Goal: Task Accomplishment & Management: Use online tool/utility

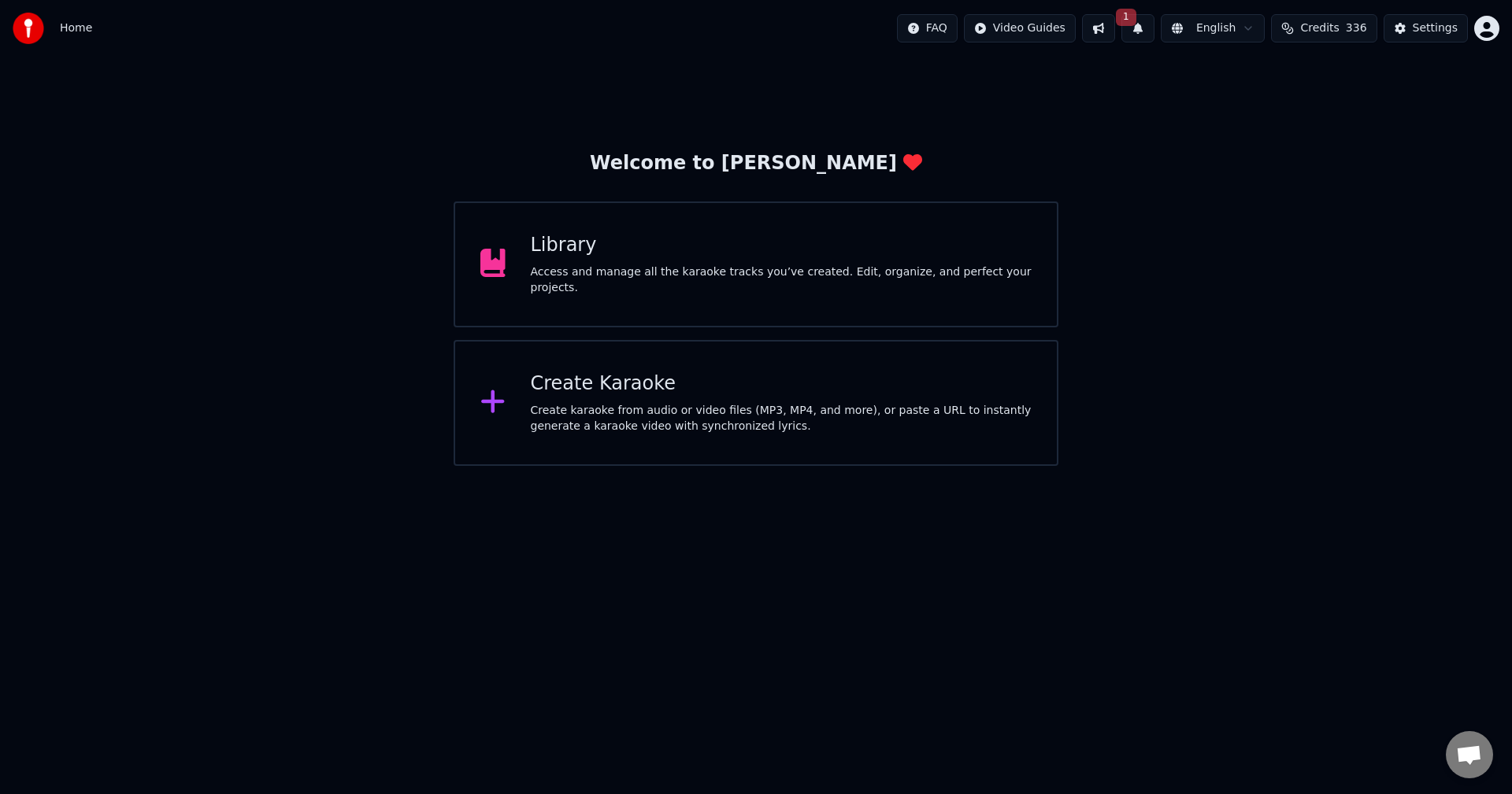
click at [661, 419] on div "Create karaoke from audio or video files (MP3, MP4, and more), or paste a URL t…" at bounding box center [782, 419] width 501 height 31
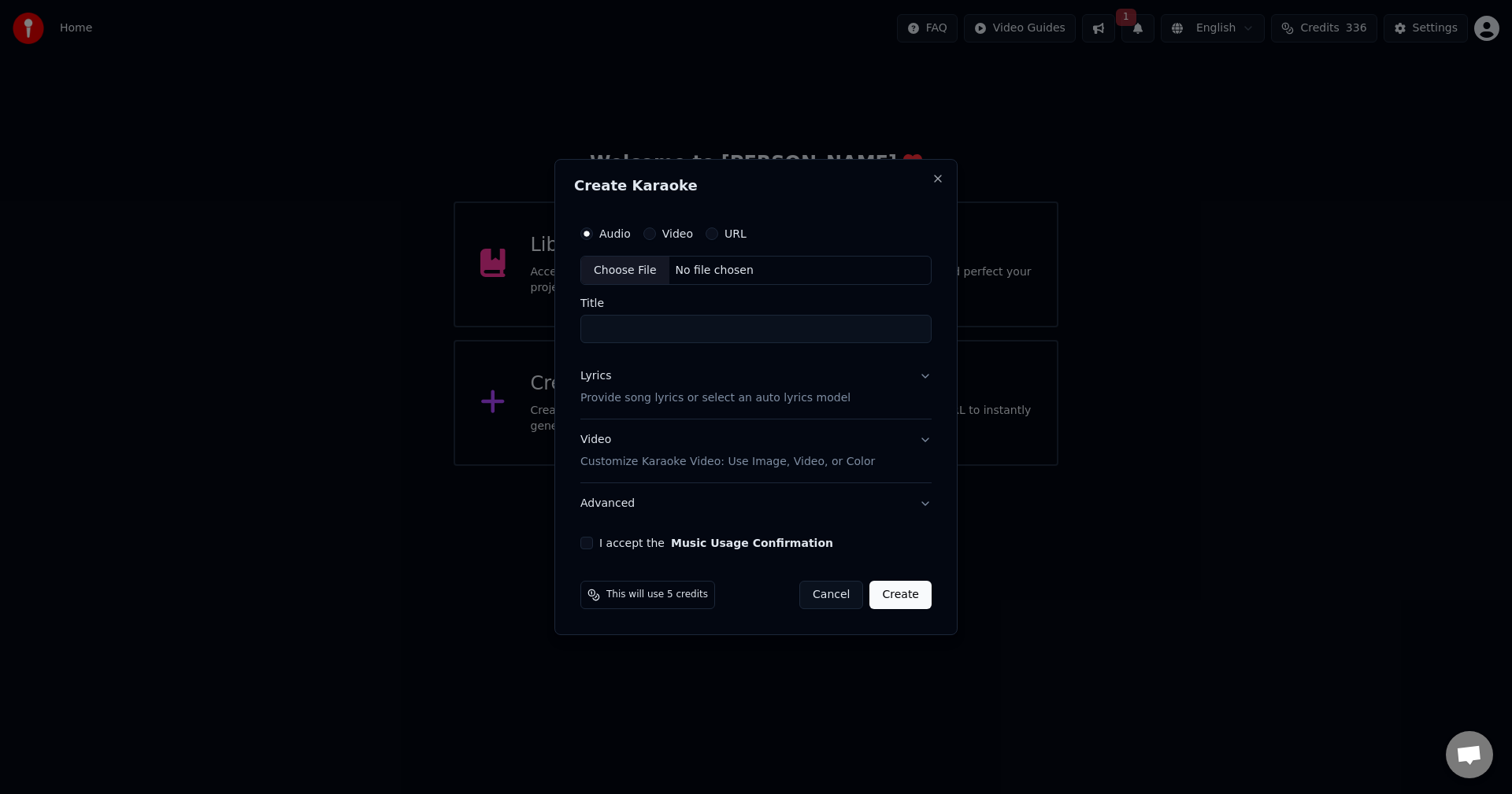
click at [632, 271] on div "Choose File" at bounding box center [625, 270] width 88 height 28
type input "**********"
click at [925, 382] on button "Lyrics Provide song lyrics or select an auto lyrics model" at bounding box center [756, 388] width 358 height 63
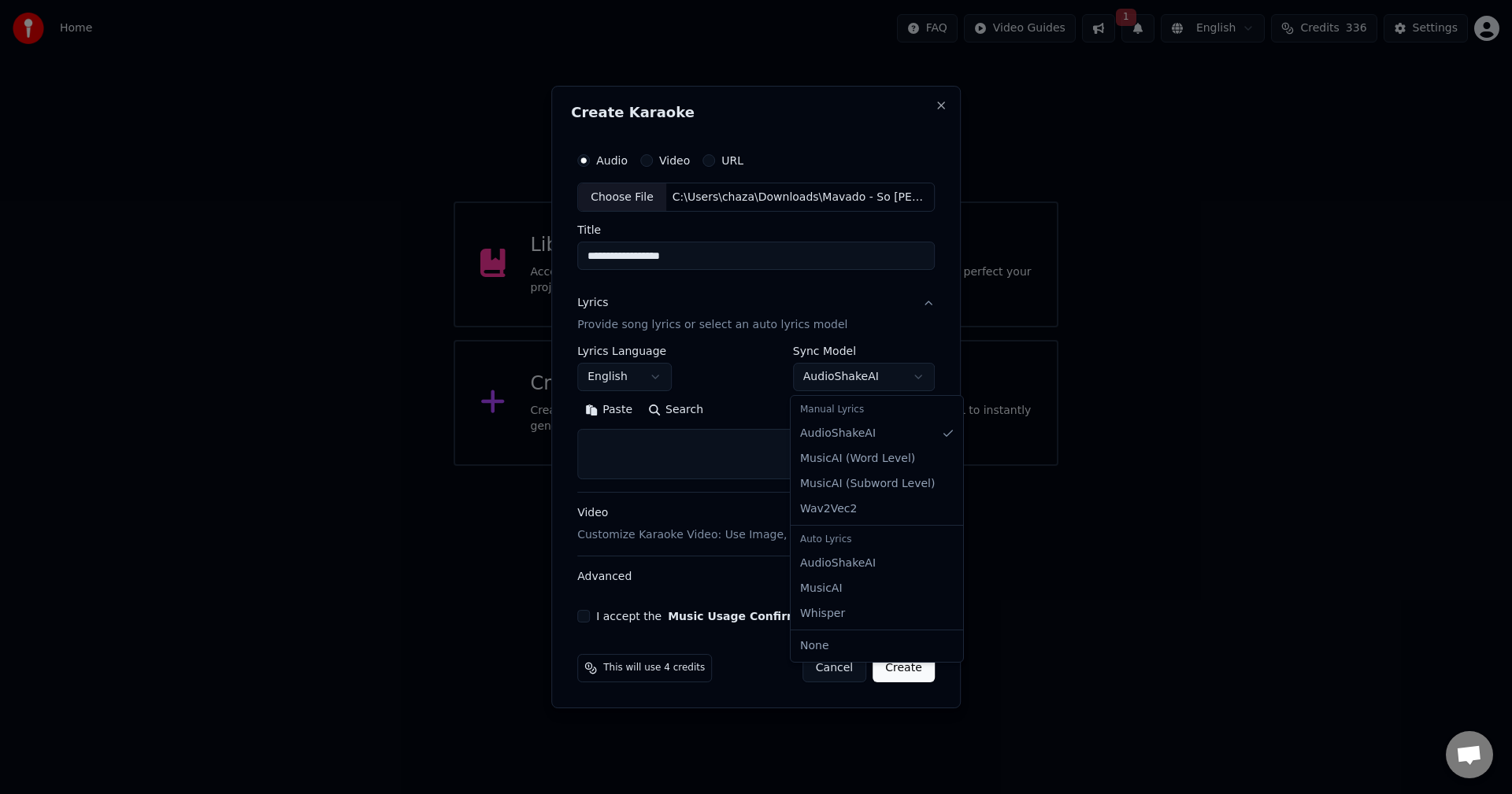
click at [923, 378] on body "**********" at bounding box center [756, 233] width 1512 height 466
select select "**********"
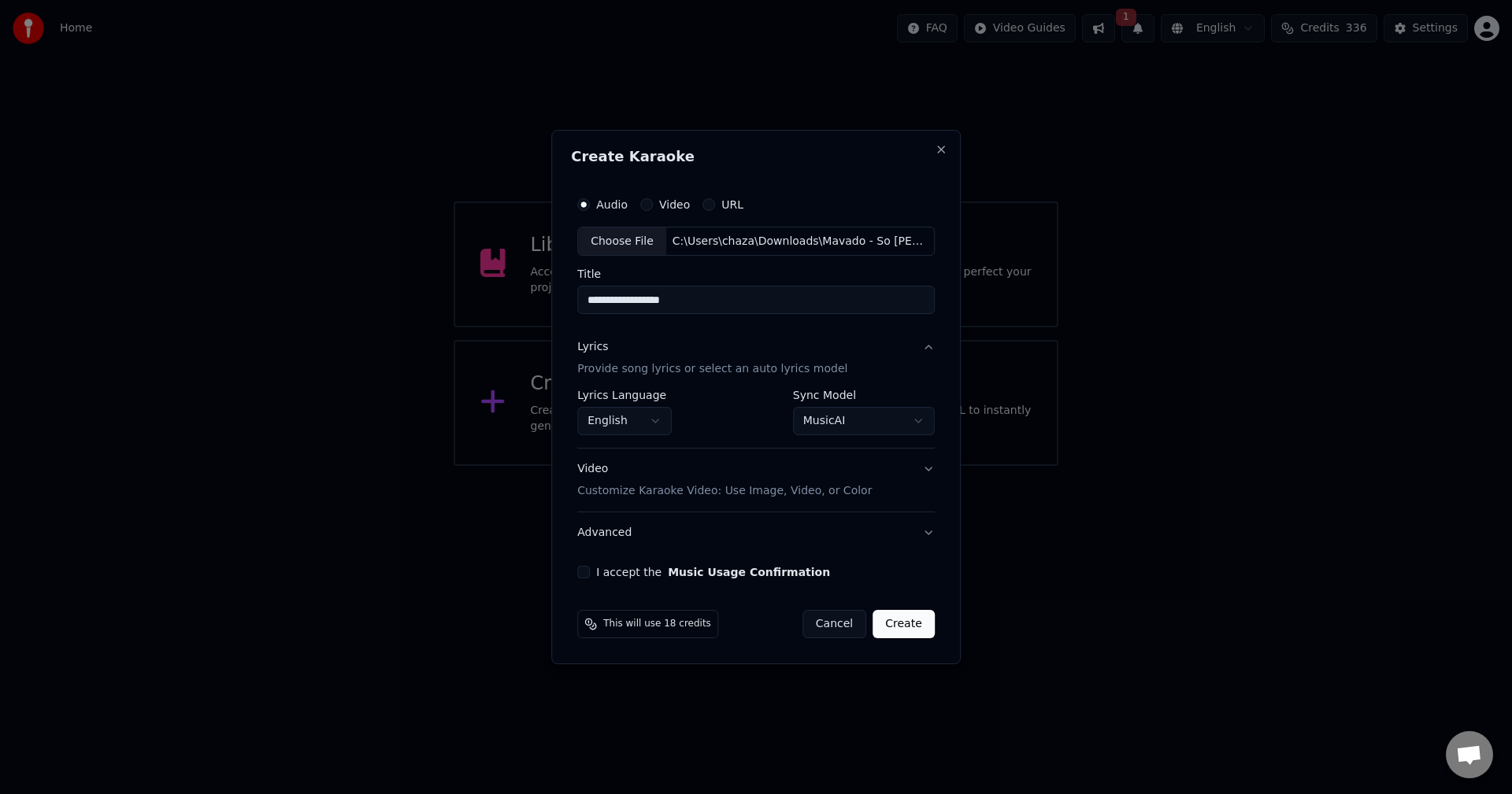
click at [590, 572] on button "I accept the Music Usage Confirmation" at bounding box center [583, 572] width 13 height 13
click at [912, 626] on button "Create" at bounding box center [903, 624] width 62 height 28
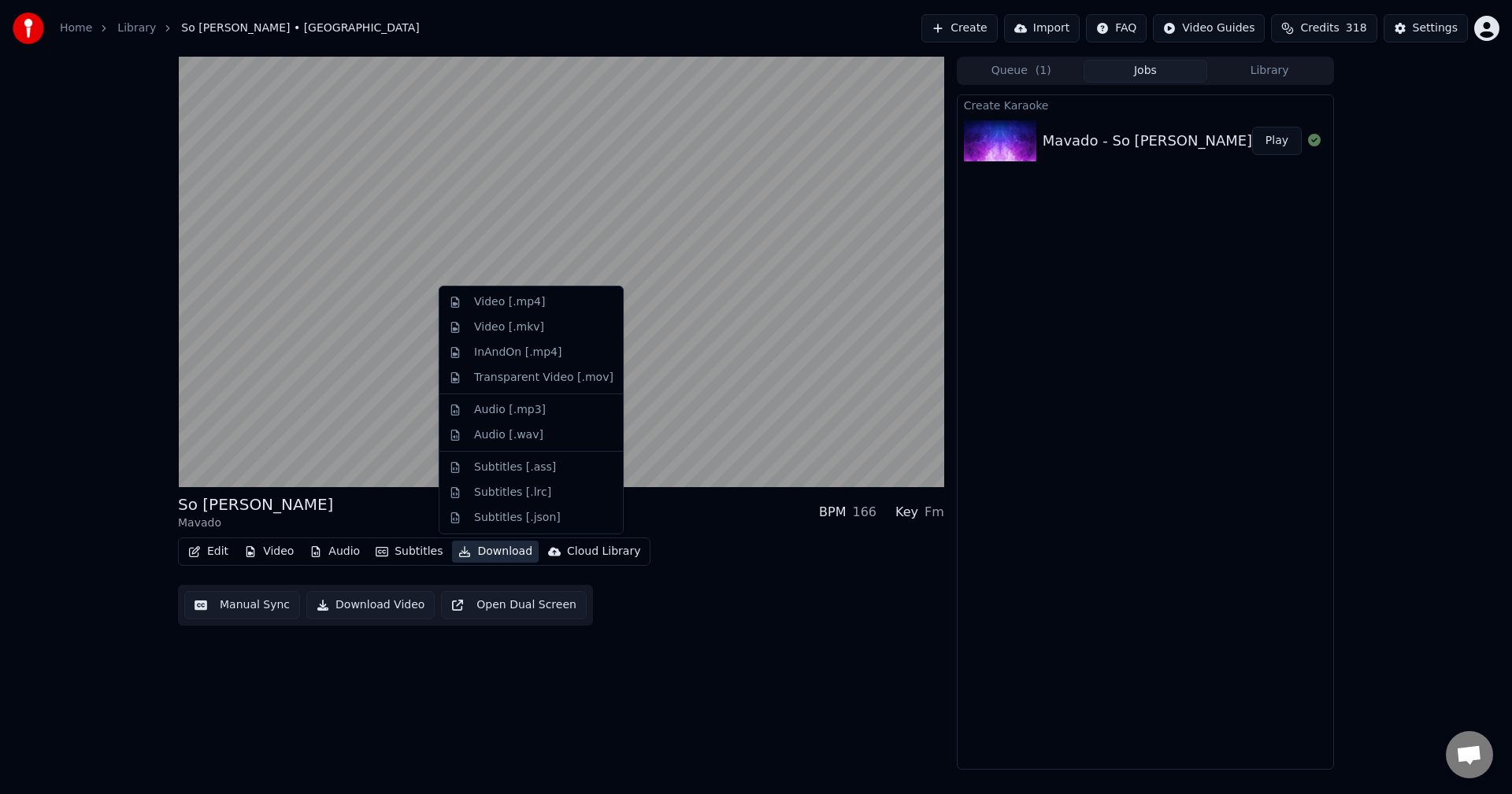
click at [486, 553] on button "Download" at bounding box center [495, 551] width 87 height 22
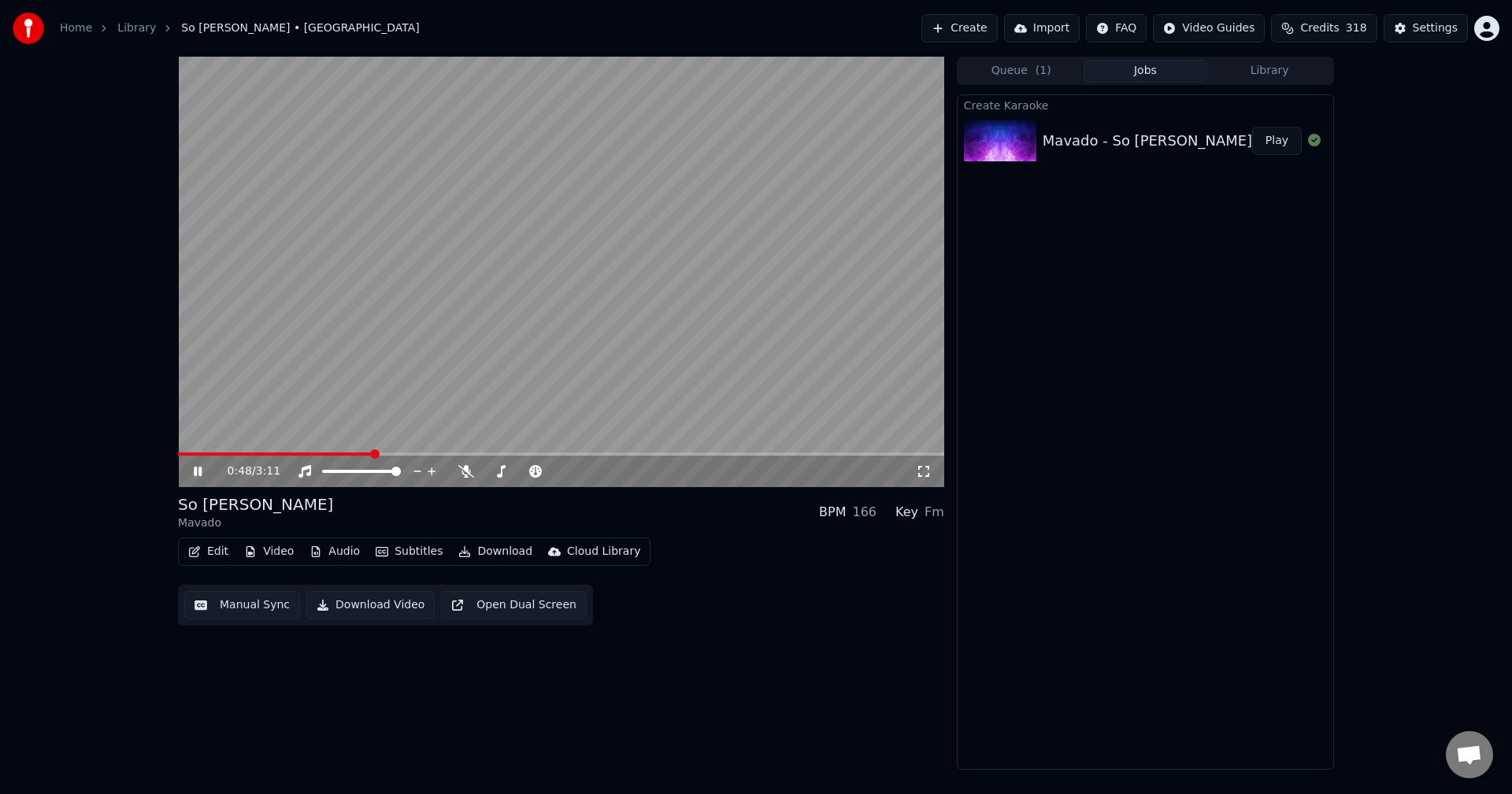
click at [382, 497] on div "So [PERSON_NAME] Mavado BPM 166 Key Fm" at bounding box center [560, 512] width 766 height 37
click at [202, 473] on icon at bounding box center [198, 472] width 8 height 10
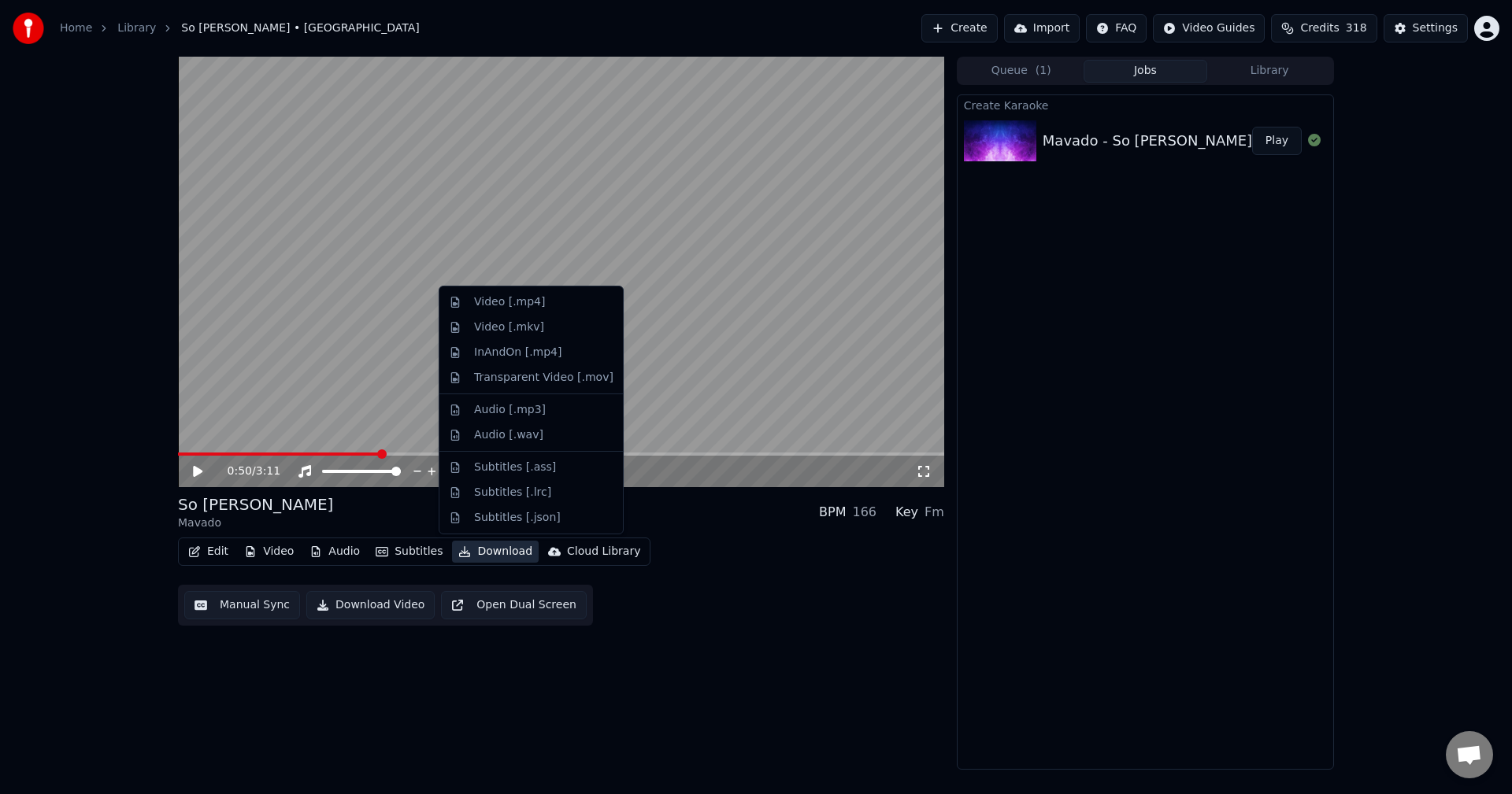
click at [497, 553] on button "Download" at bounding box center [495, 551] width 87 height 22
click at [497, 410] on div "Audio [.mp3]" at bounding box center [509, 410] width 72 height 16
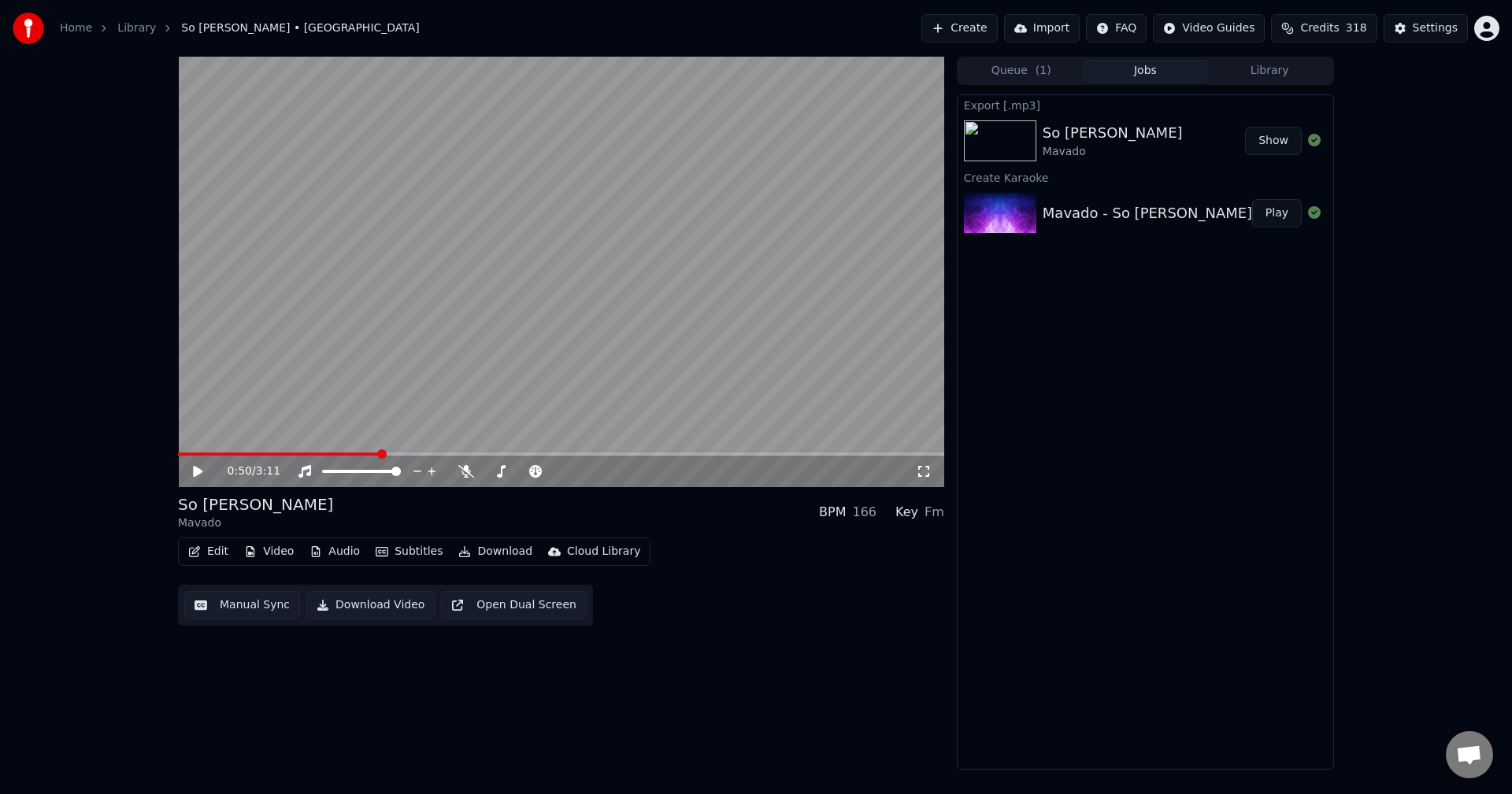
click at [1276, 148] on button "Show" at bounding box center [1274, 141] width 57 height 28
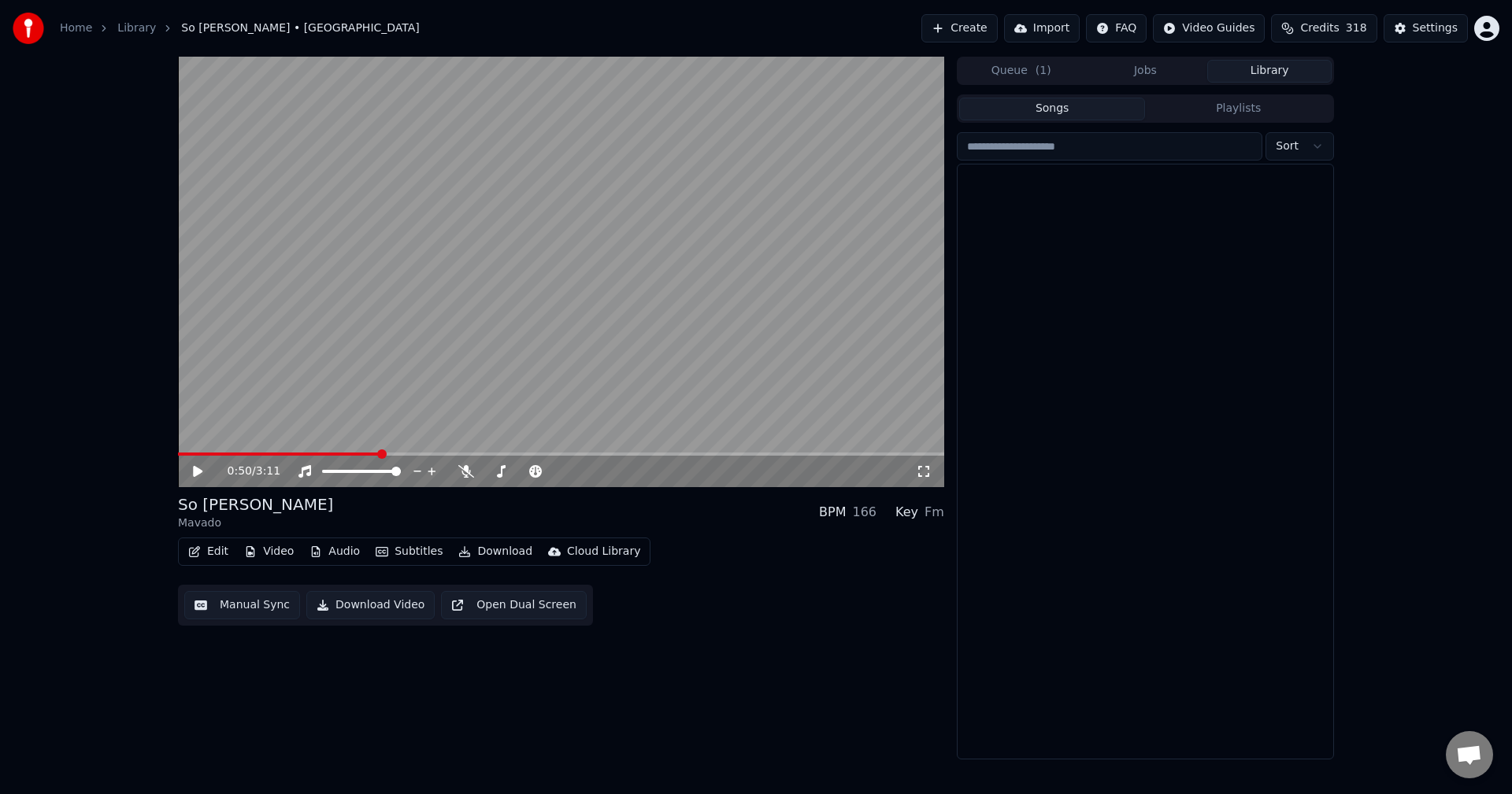
click at [1266, 73] on button "Library" at bounding box center [1269, 71] width 125 height 23
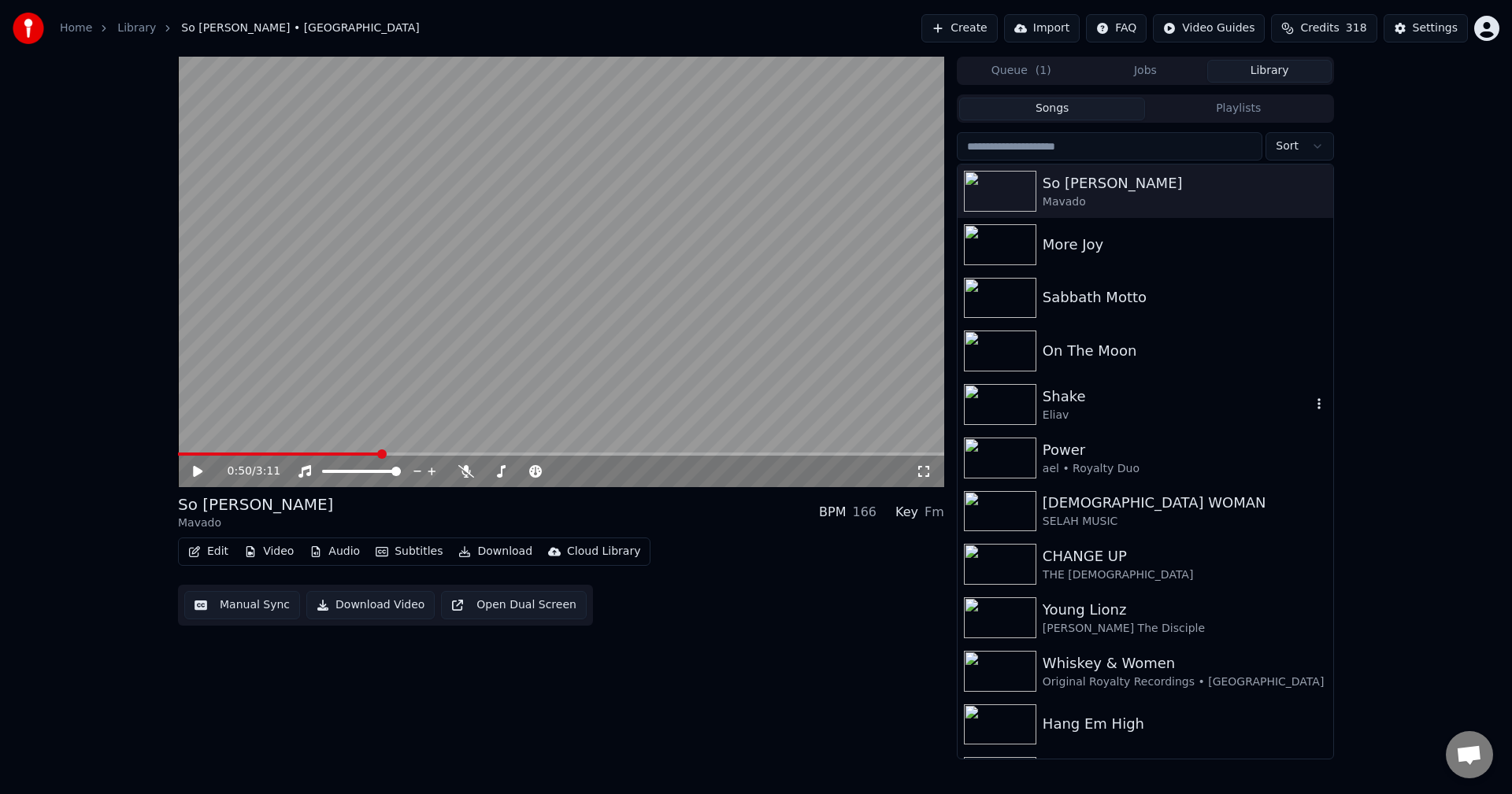
click at [998, 401] on img at bounding box center [1001, 405] width 73 height 41
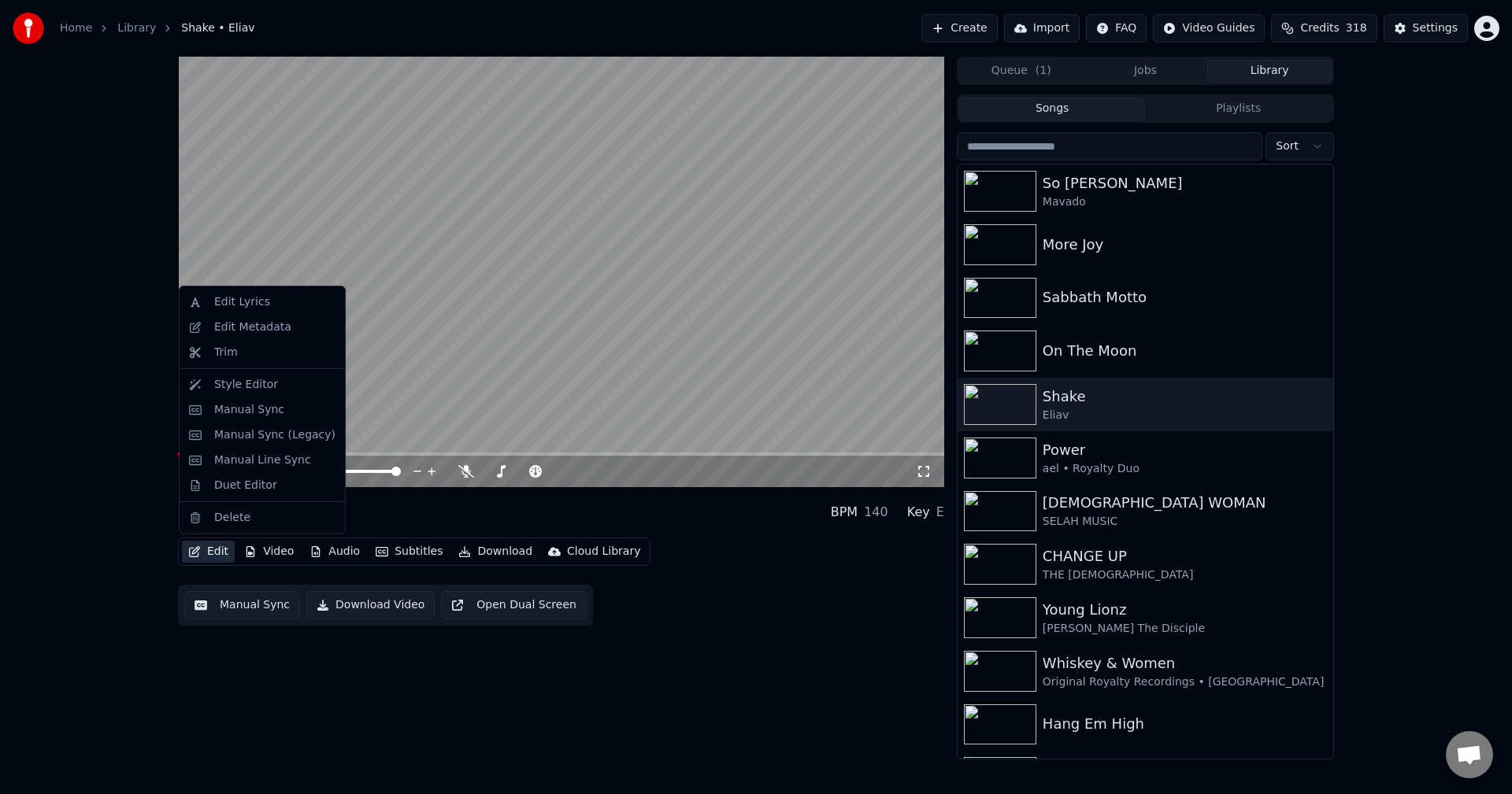
click at [220, 549] on button "Edit" at bounding box center [208, 551] width 53 height 22
click at [252, 307] on div "Edit Lyrics" at bounding box center [242, 303] width 56 height 16
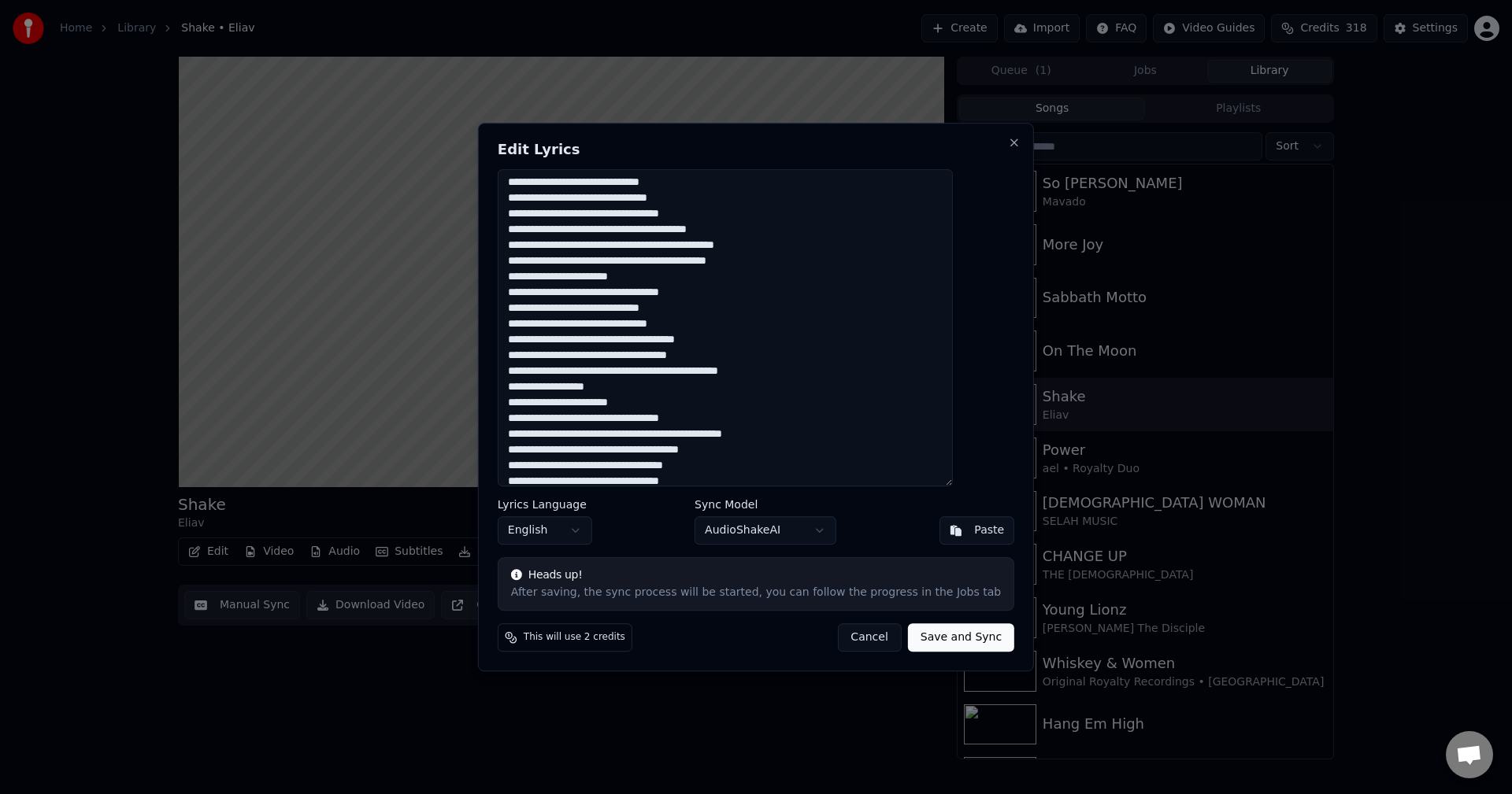
scroll to position [105, 0]
click at [637, 390] on textarea at bounding box center [725, 328] width 455 height 318
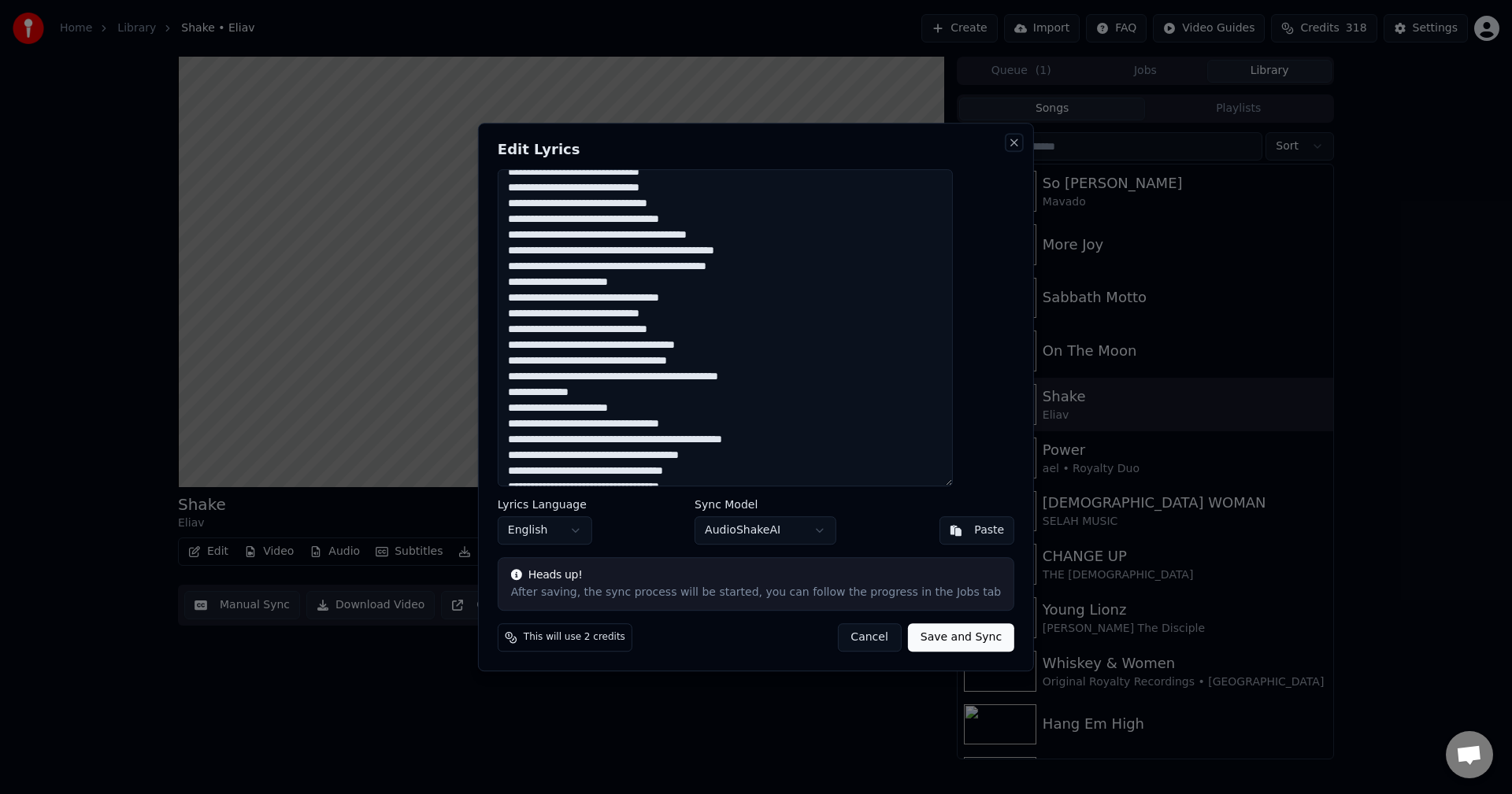
click at [1008, 146] on button "Close" at bounding box center [1014, 142] width 13 height 13
type textarea "**********"
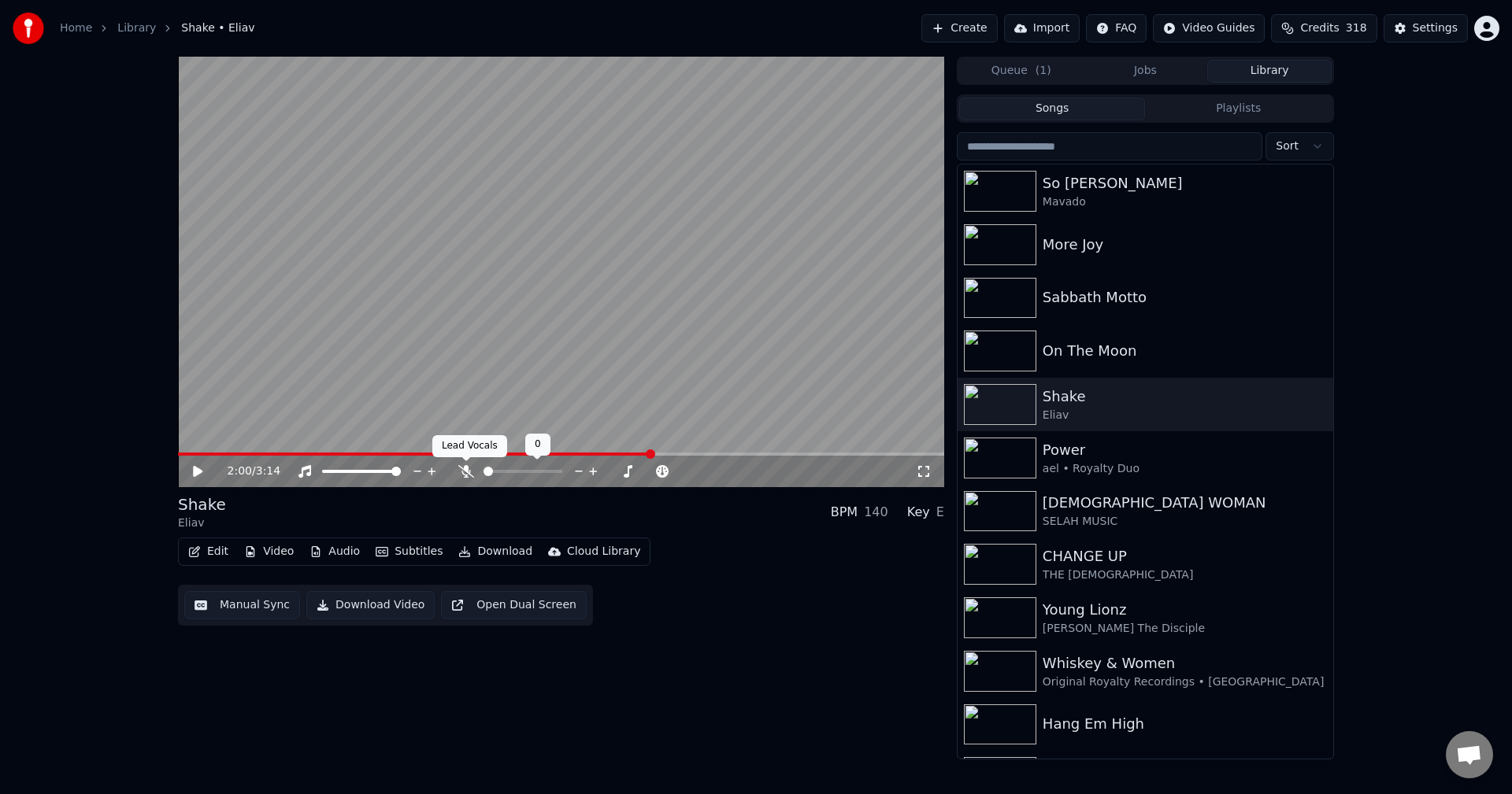
click at [472, 470] on icon at bounding box center [466, 471] width 16 height 13
click at [196, 465] on icon at bounding box center [209, 471] width 37 height 13
click at [200, 465] on icon at bounding box center [209, 471] width 37 height 13
click at [1317, 404] on icon "button" at bounding box center [1318, 403] width 3 height 11
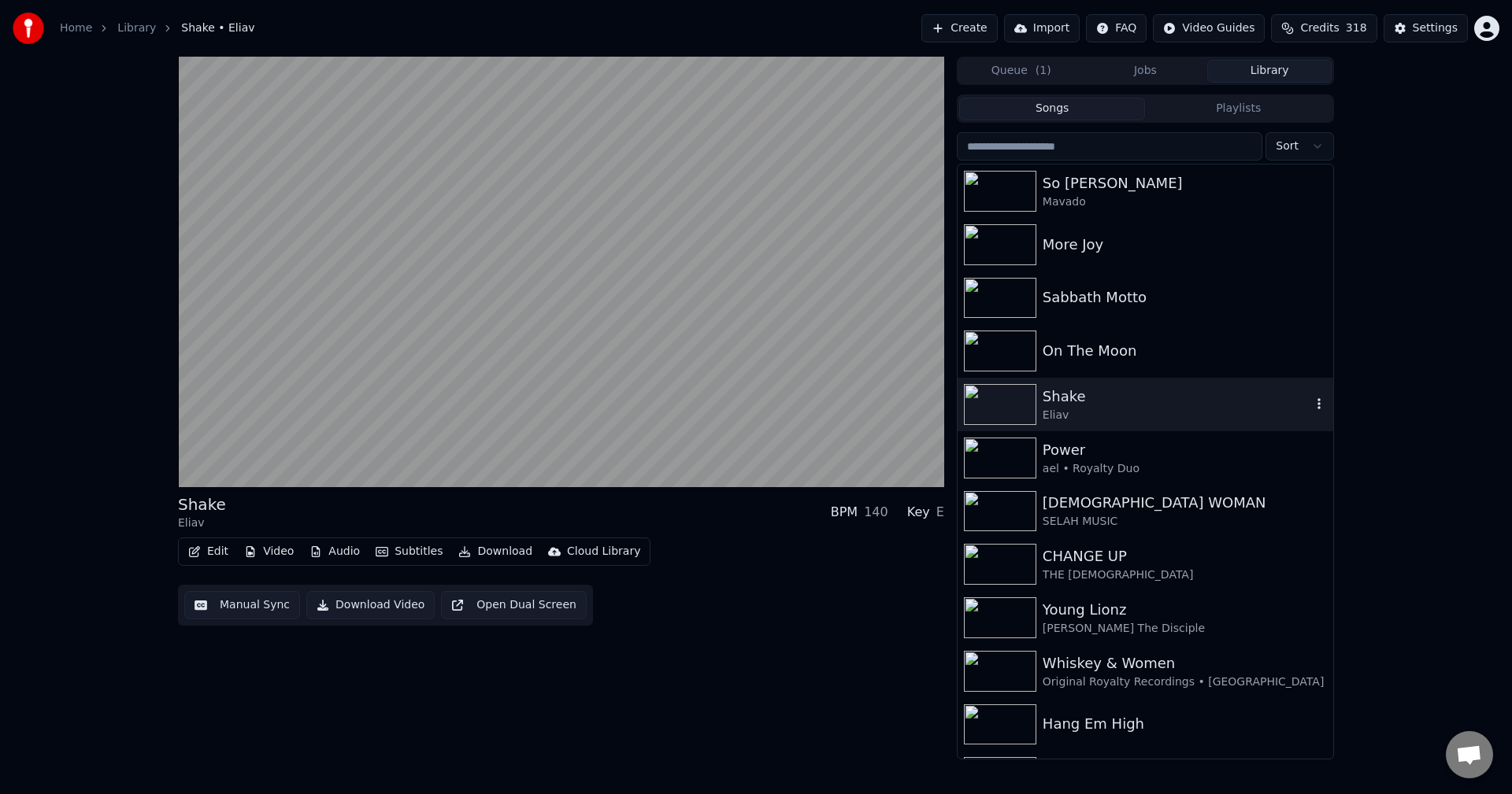
click at [1017, 406] on img at bounding box center [1001, 405] width 73 height 41
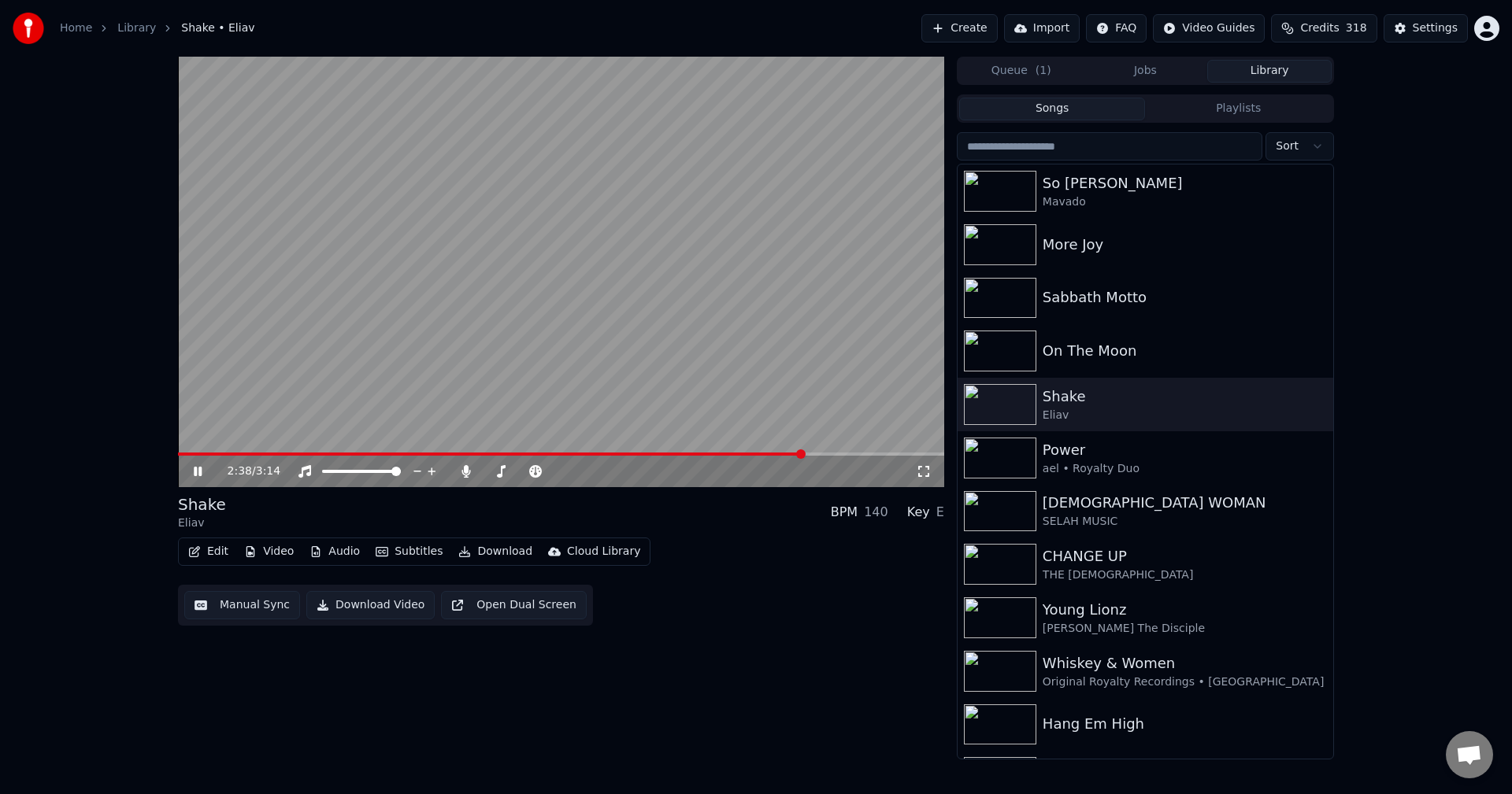
click at [201, 468] on icon at bounding box center [198, 472] width 8 height 10
click at [182, 454] on span at bounding box center [180, 454] width 4 height 3
click at [194, 469] on icon at bounding box center [198, 471] width 10 height 11
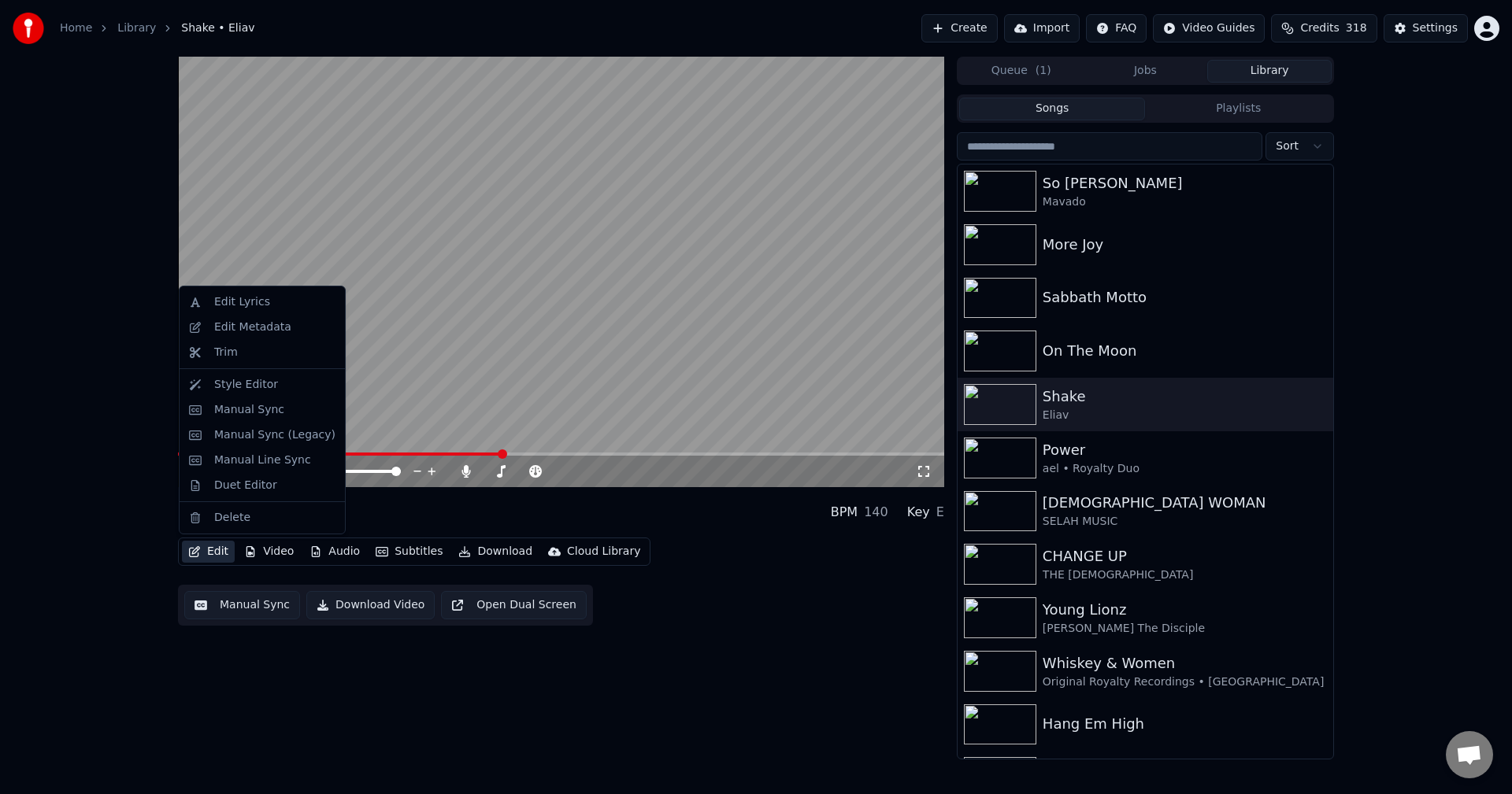
click at [224, 552] on button "Edit" at bounding box center [208, 551] width 53 height 22
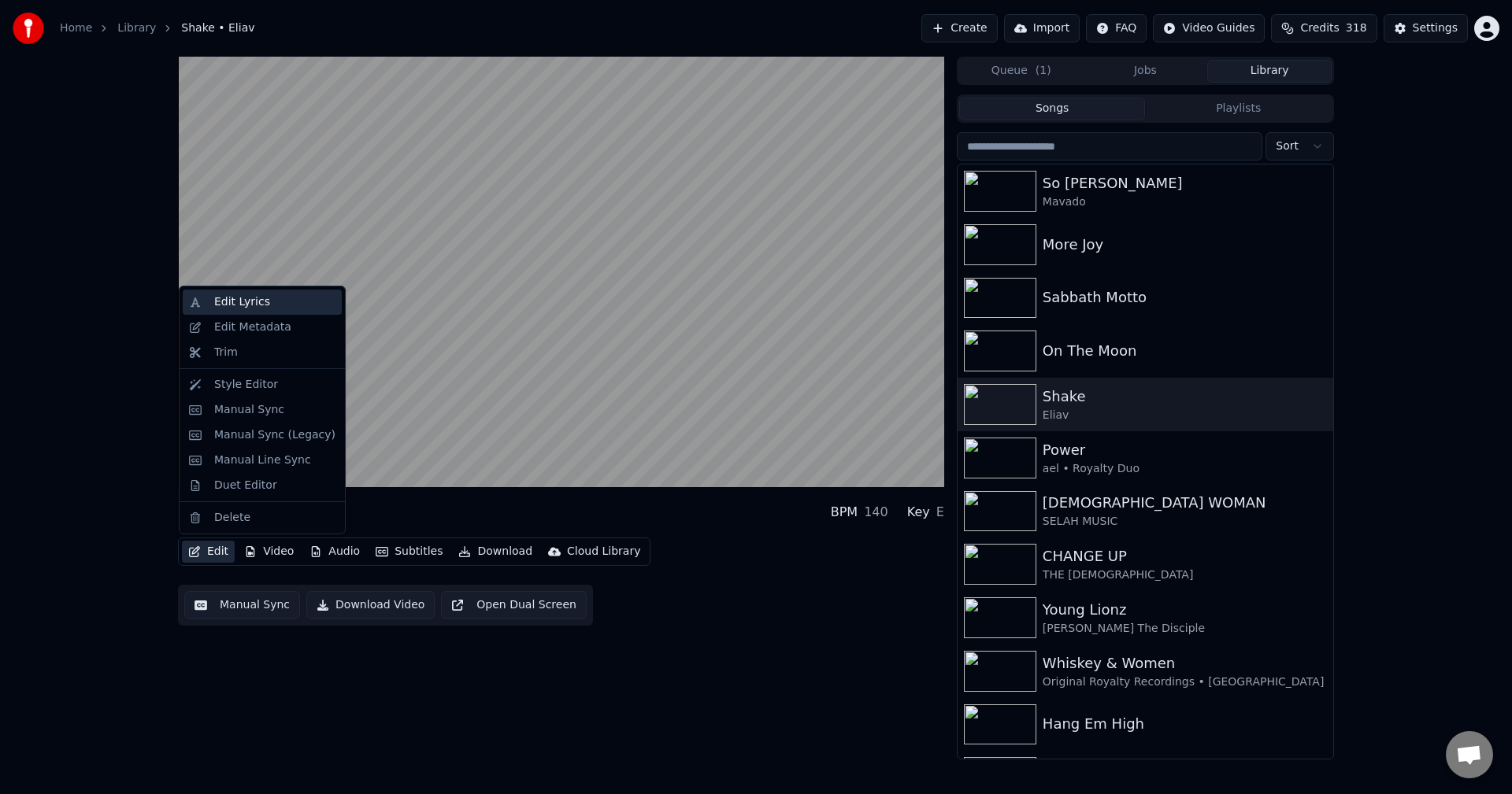
click at [243, 307] on div "Edit Lyrics" at bounding box center [242, 303] width 56 height 16
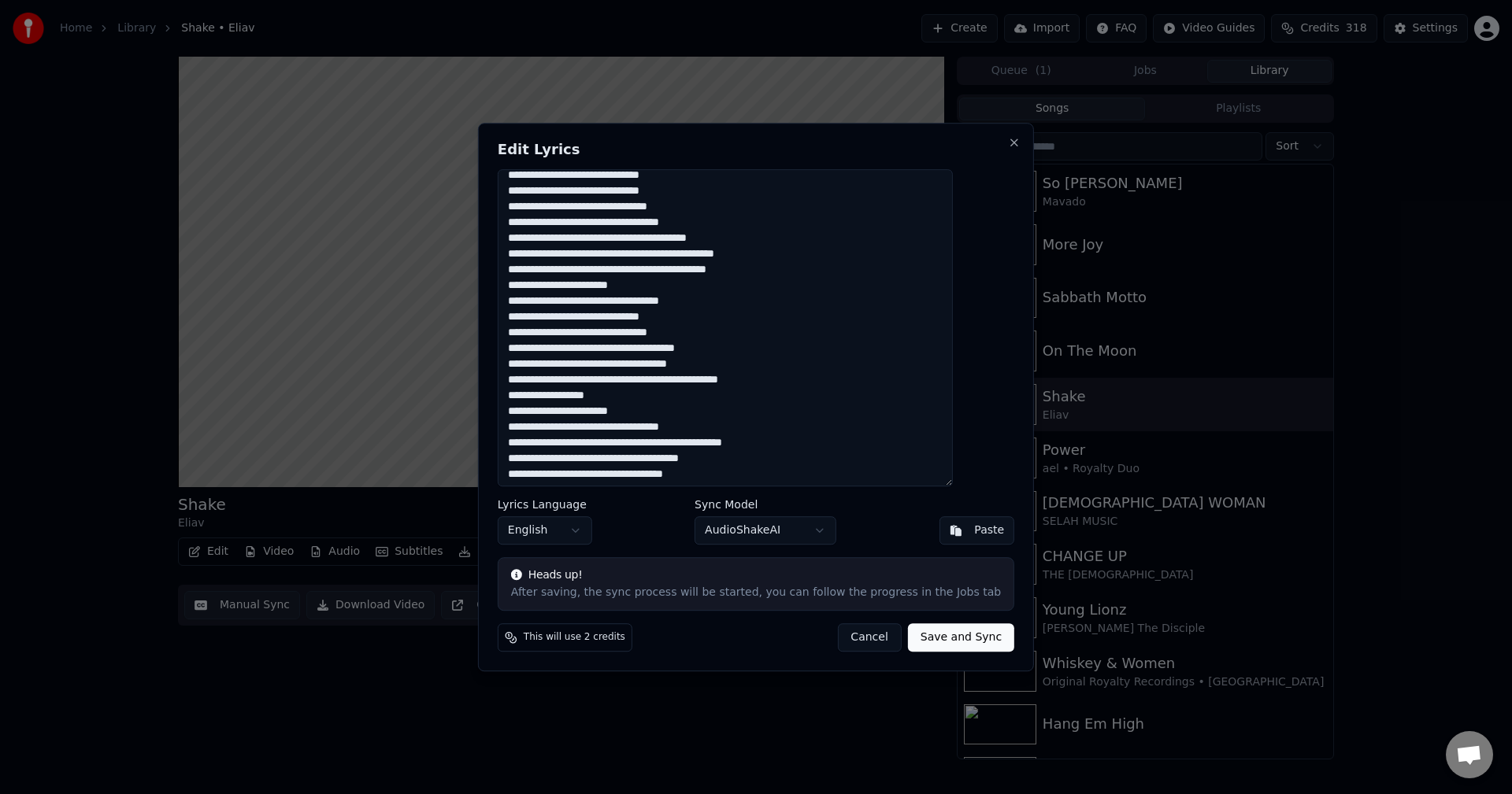
scroll to position [113, 0]
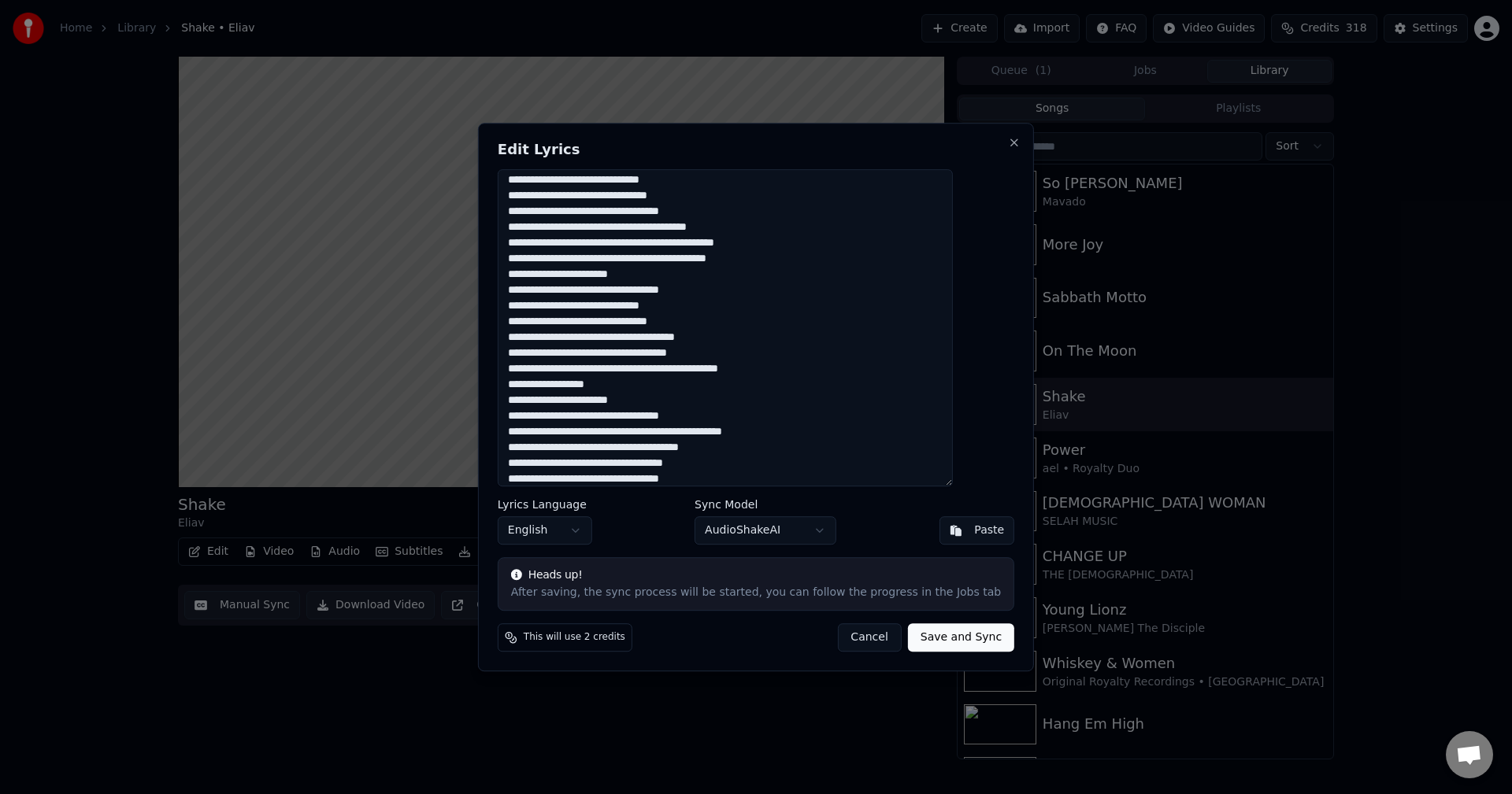
click at [632, 390] on textarea at bounding box center [725, 328] width 455 height 318
type textarea "**********"
click at [931, 637] on button "Save and Sync" at bounding box center [961, 637] width 106 height 28
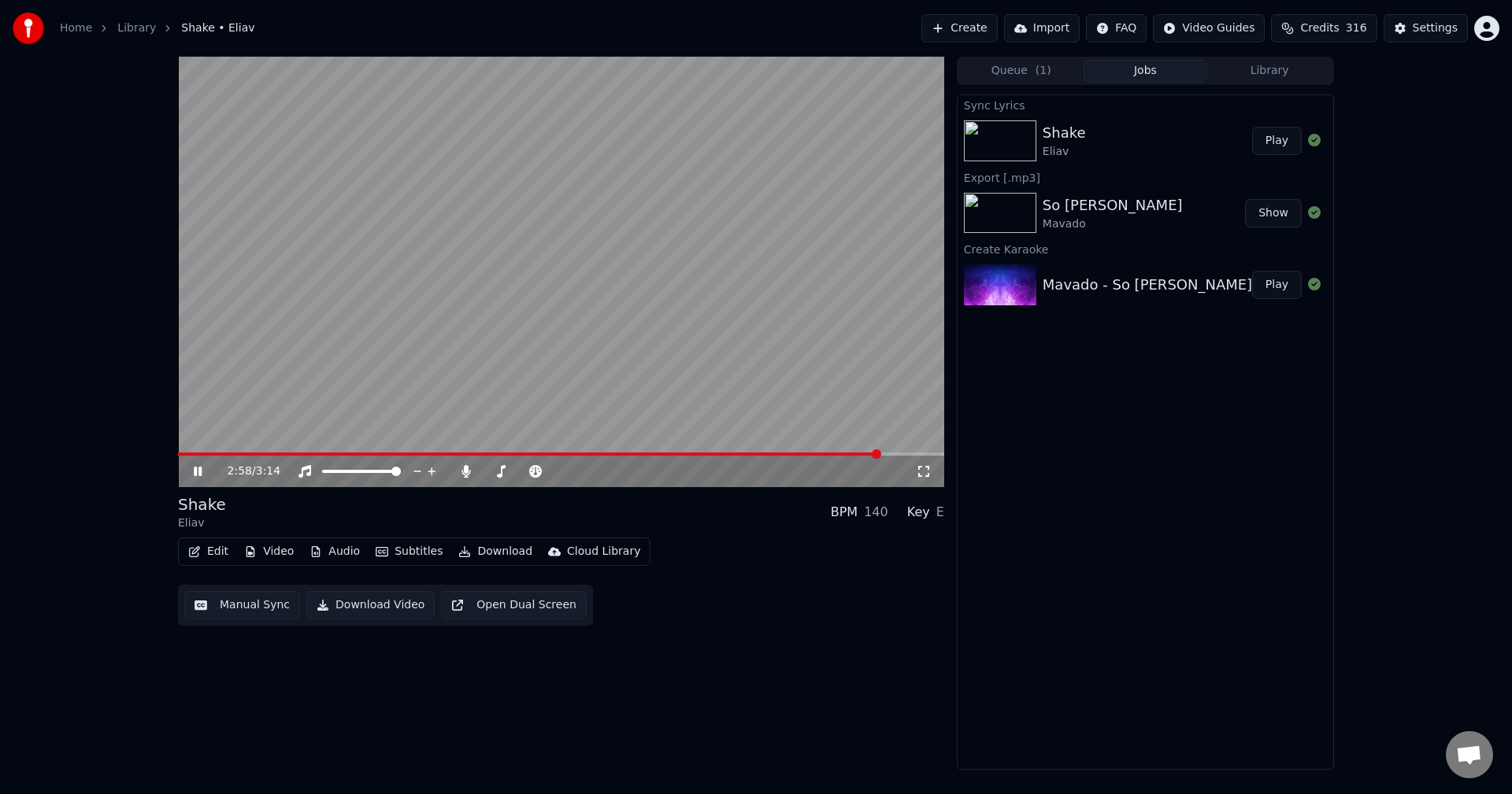
click at [200, 473] on icon at bounding box center [198, 472] width 8 height 10
click at [1284, 142] on button "Play" at bounding box center [1277, 141] width 49 height 28
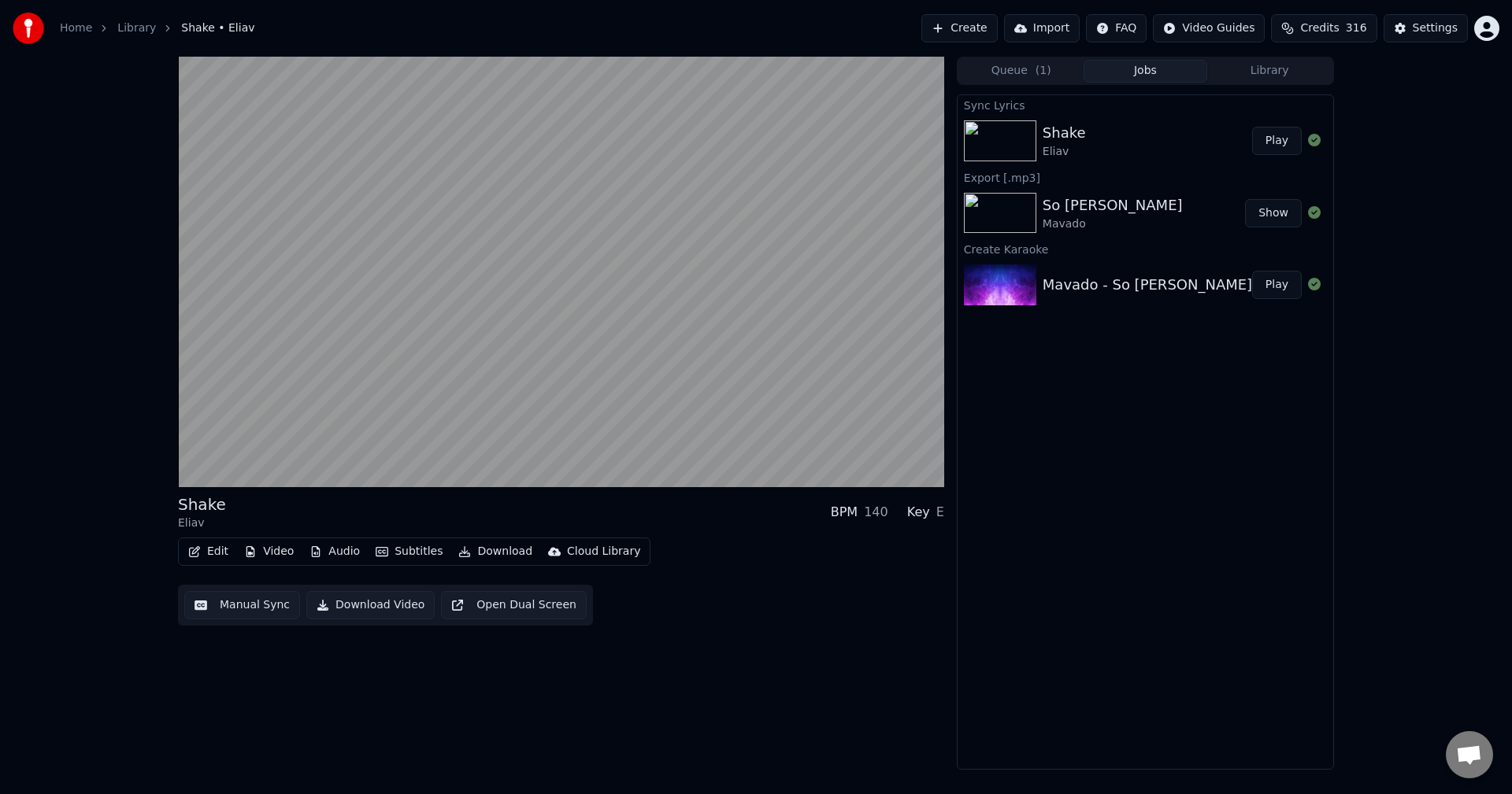
click at [1252, 127] on button "Play" at bounding box center [1277, 141] width 49 height 28
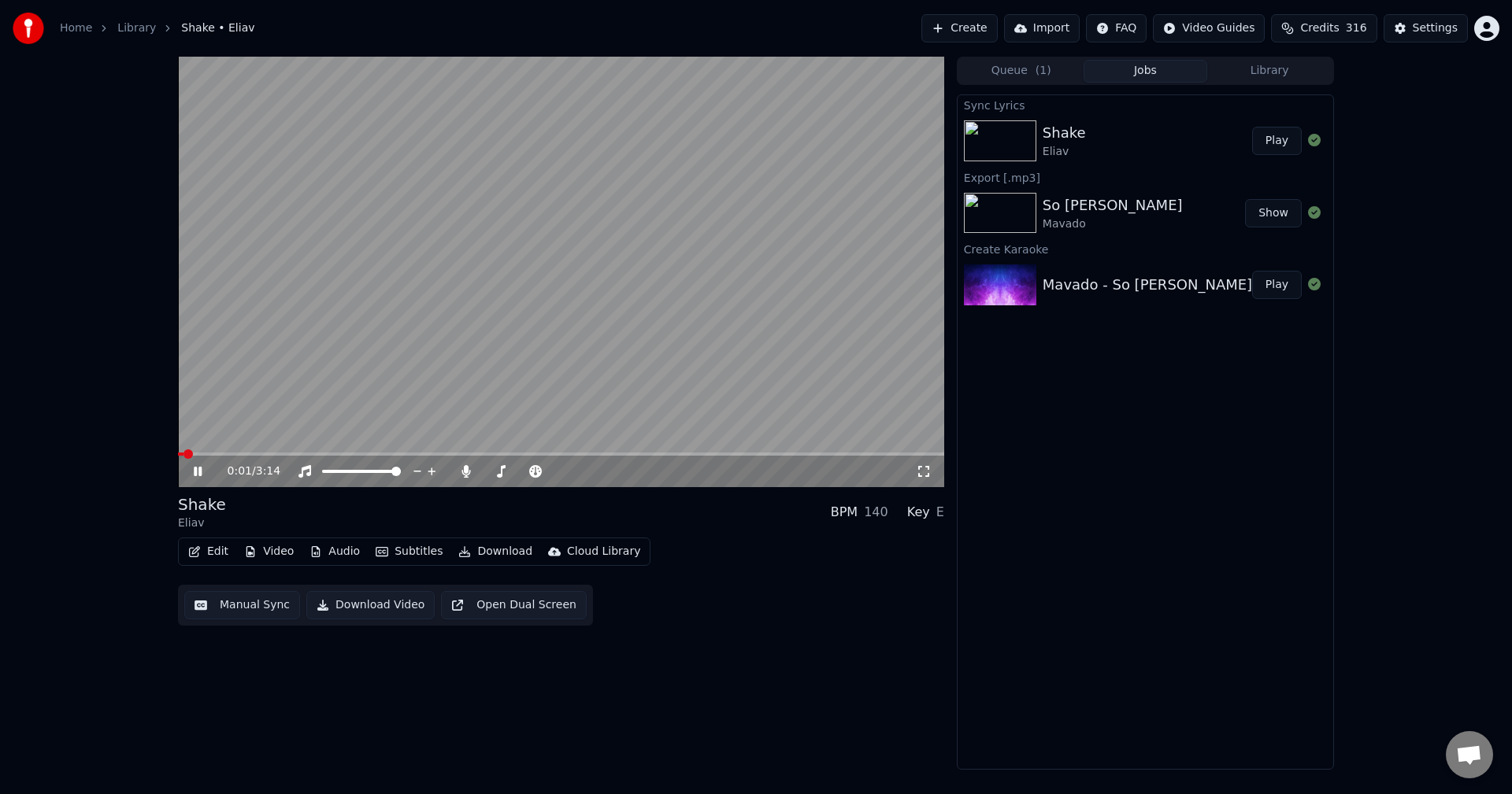
click at [200, 471] on icon at bounding box center [198, 472] width 8 height 10
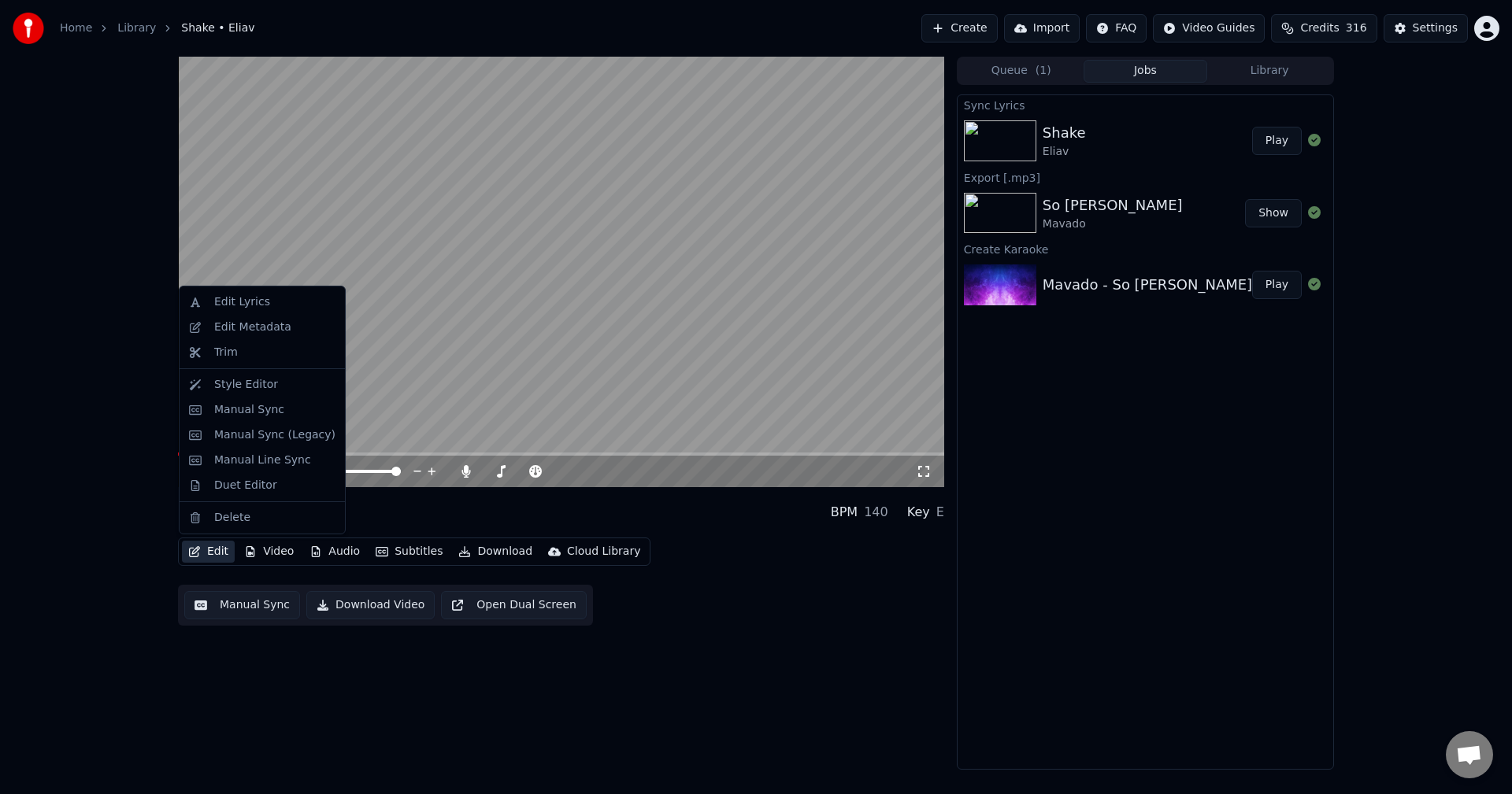
click at [215, 556] on button "Edit" at bounding box center [208, 551] width 53 height 22
click at [254, 305] on div "Edit Lyrics" at bounding box center [242, 303] width 56 height 16
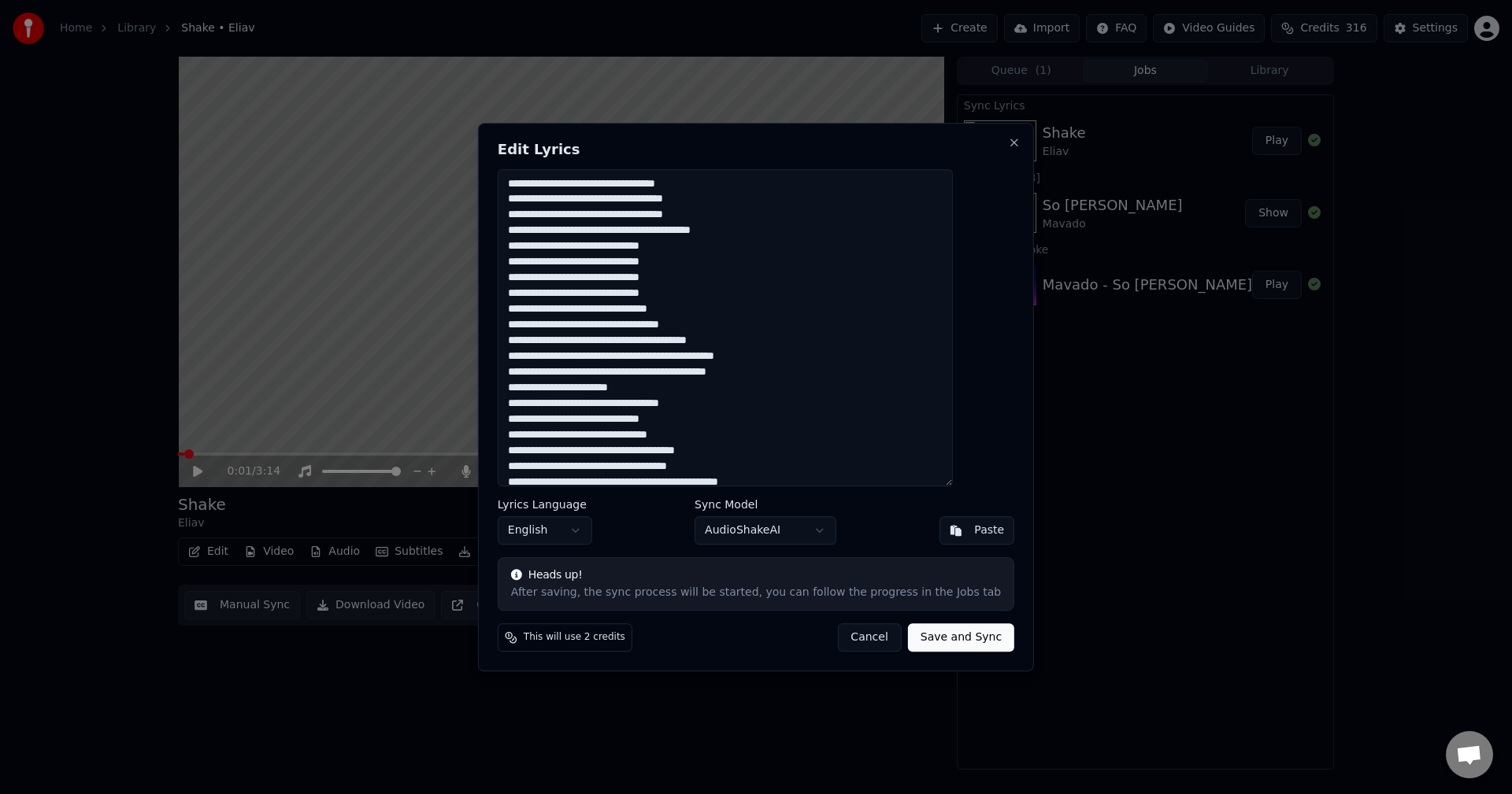
click at [681, 307] on textarea at bounding box center [725, 328] width 455 height 318
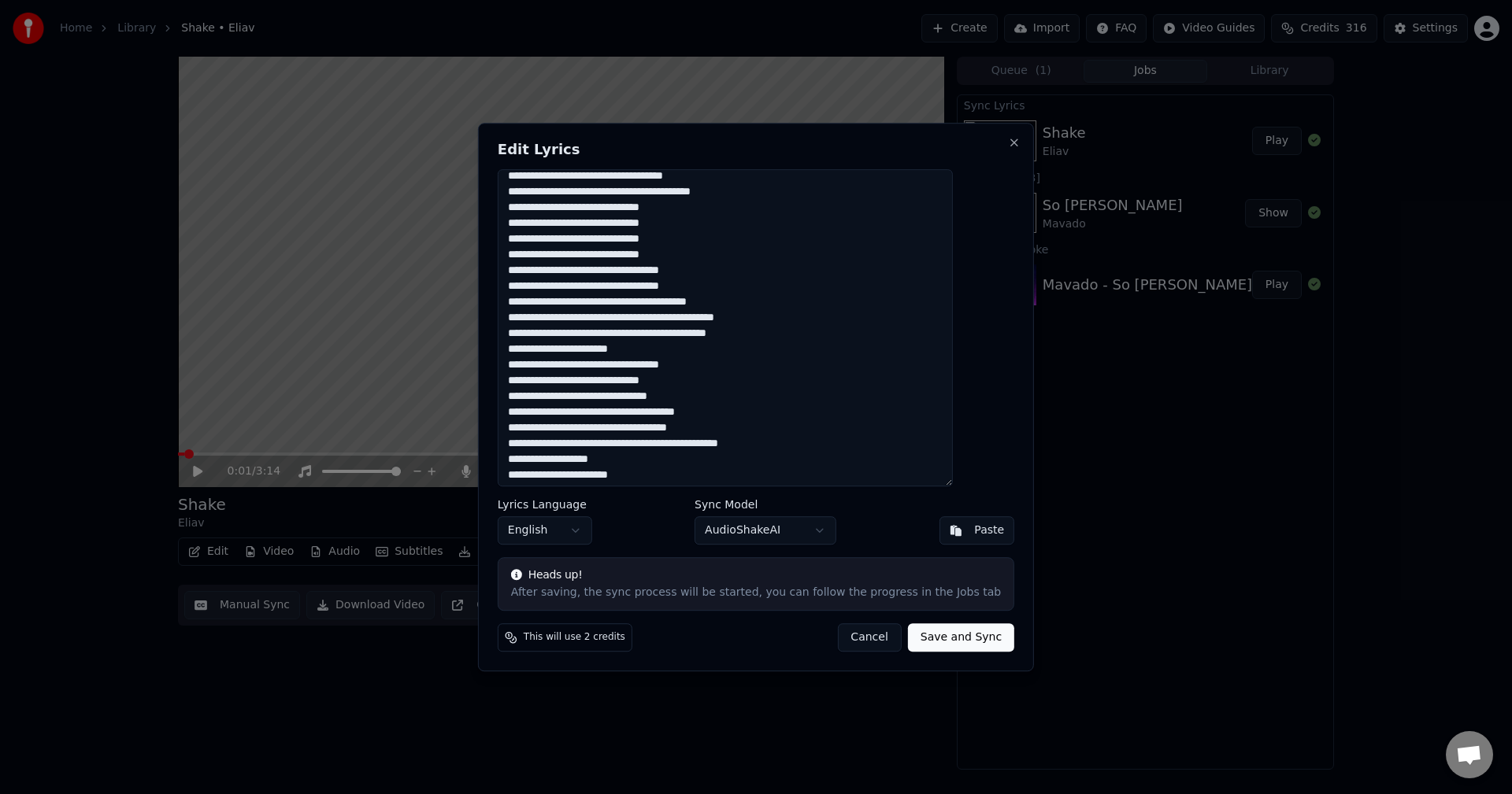
scroll to position [45, 0]
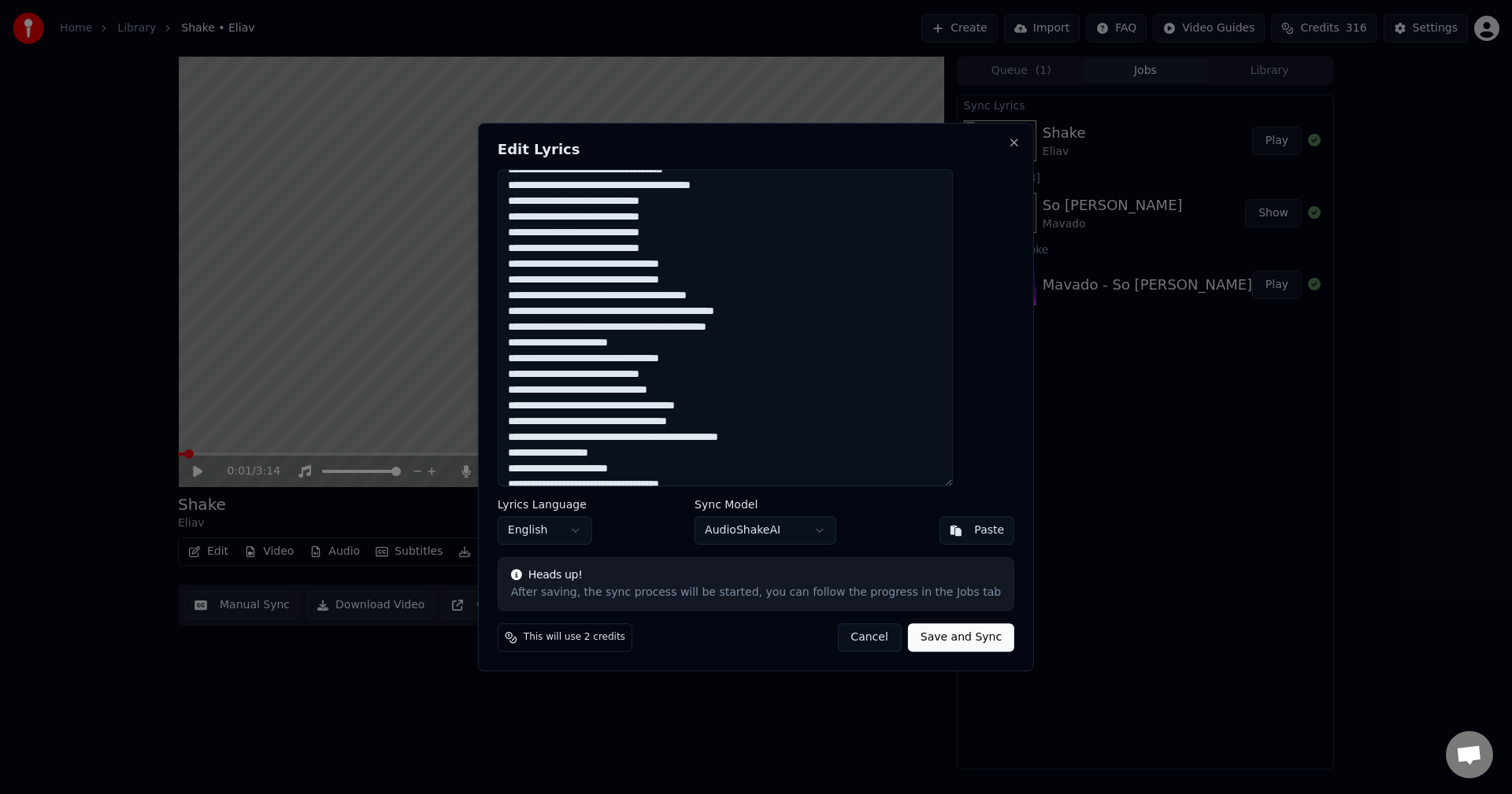
type textarea "**********"
click at [930, 641] on button "Save and Sync" at bounding box center [961, 637] width 106 height 28
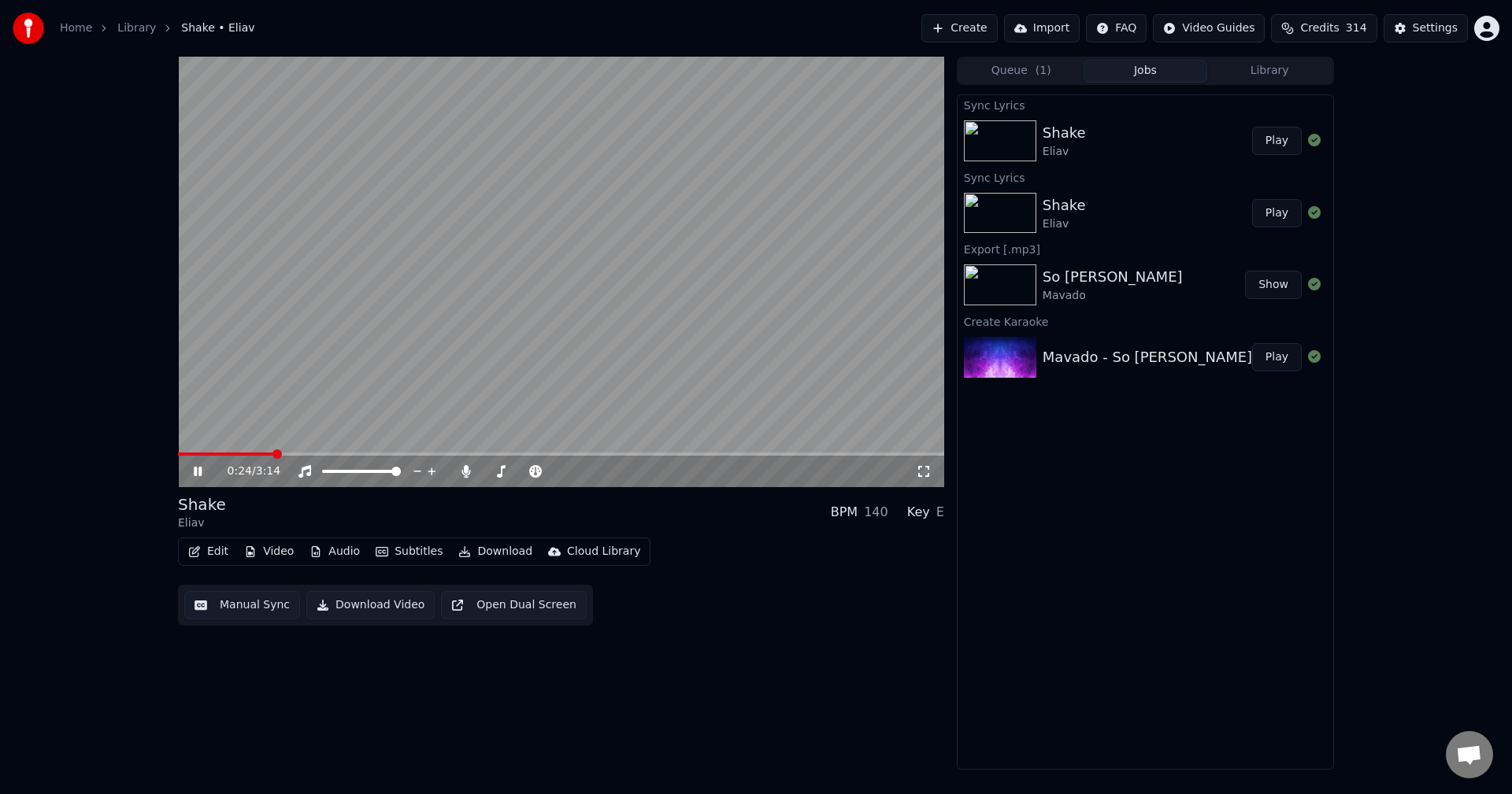
click at [1279, 141] on button "Play" at bounding box center [1277, 141] width 49 height 28
click at [191, 473] on icon at bounding box center [209, 471] width 37 height 13
click at [232, 455] on span at bounding box center [205, 454] width 55 height 3
click at [200, 470] on icon at bounding box center [198, 471] width 10 height 11
click at [200, 470] on icon at bounding box center [198, 472] width 8 height 10
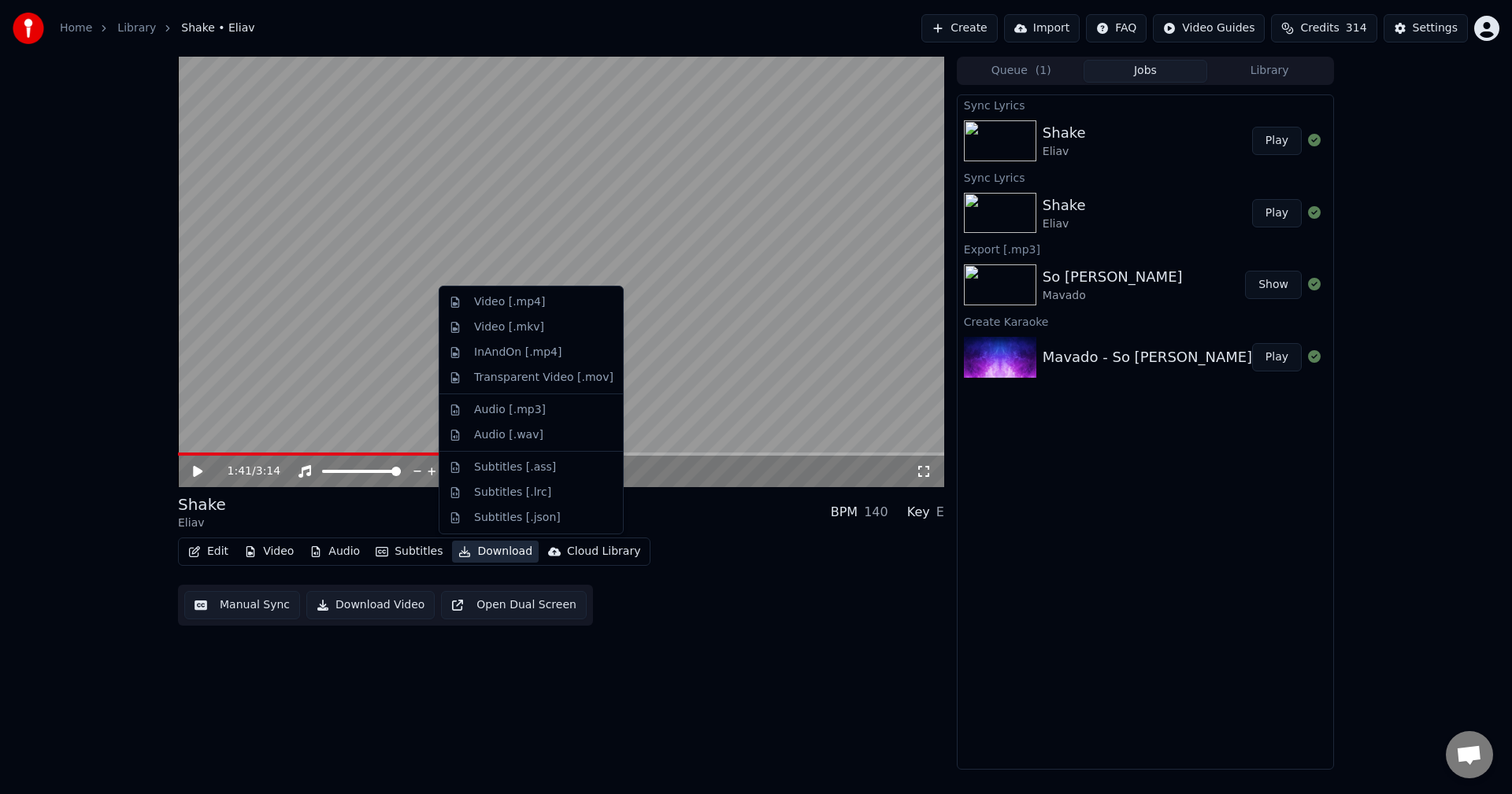
click at [494, 550] on button "Download" at bounding box center [495, 551] width 87 height 22
click at [519, 305] on div "Video [.mp4]" at bounding box center [509, 303] width 71 height 16
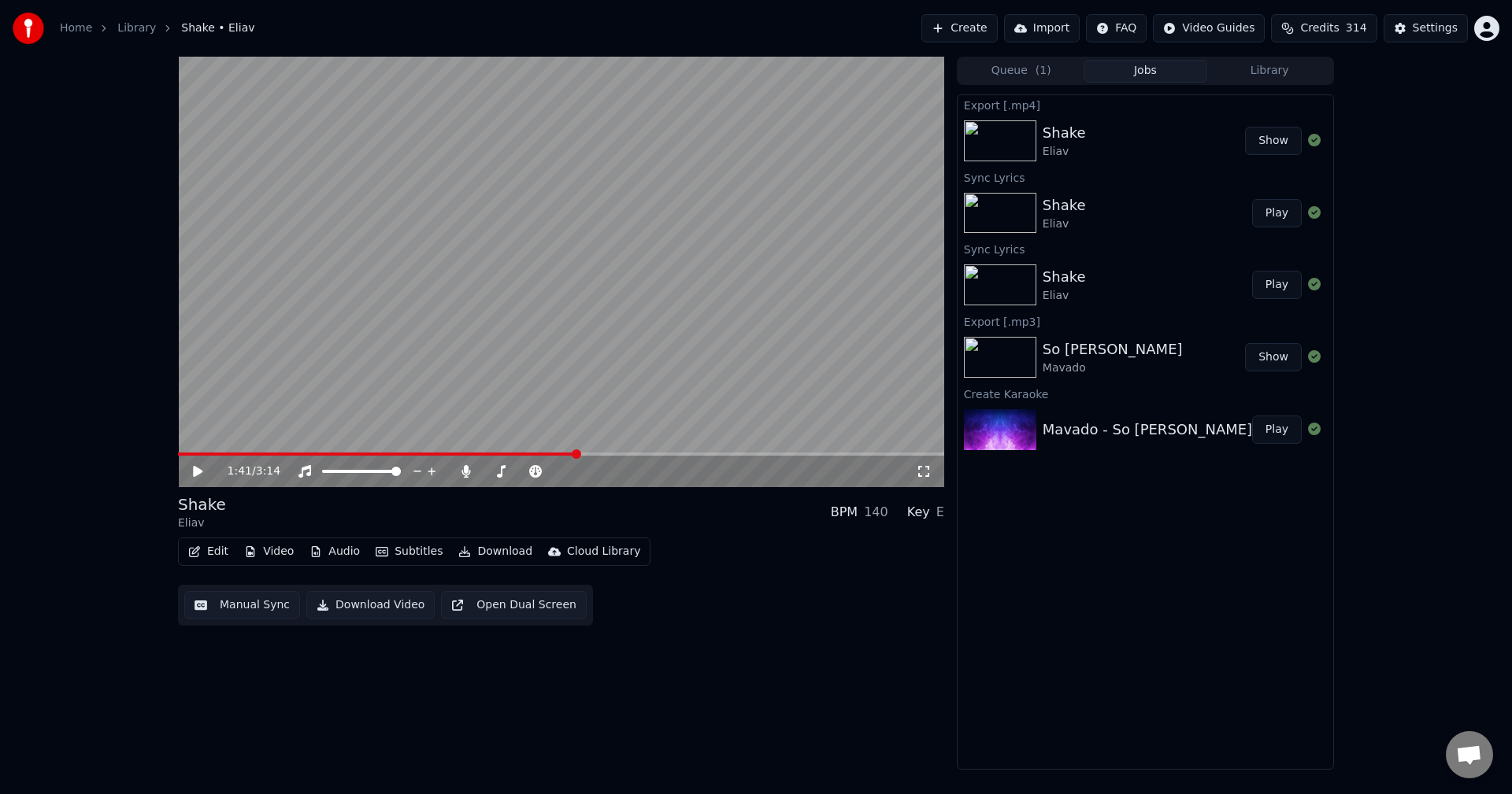
click at [1277, 142] on button "Show" at bounding box center [1274, 141] width 57 height 28
click at [779, 36] on div "Home Library Shake • Eliav Create Import FAQ Video Guides Credits 314 Settings" at bounding box center [756, 28] width 1512 height 57
click at [466, 474] on icon at bounding box center [465, 471] width 9 height 13
click at [181, 452] on video at bounding box center [560, 272] width 766 height 430
click at [180, 455] on span at bounding box center [180, 454] width 4 height 3
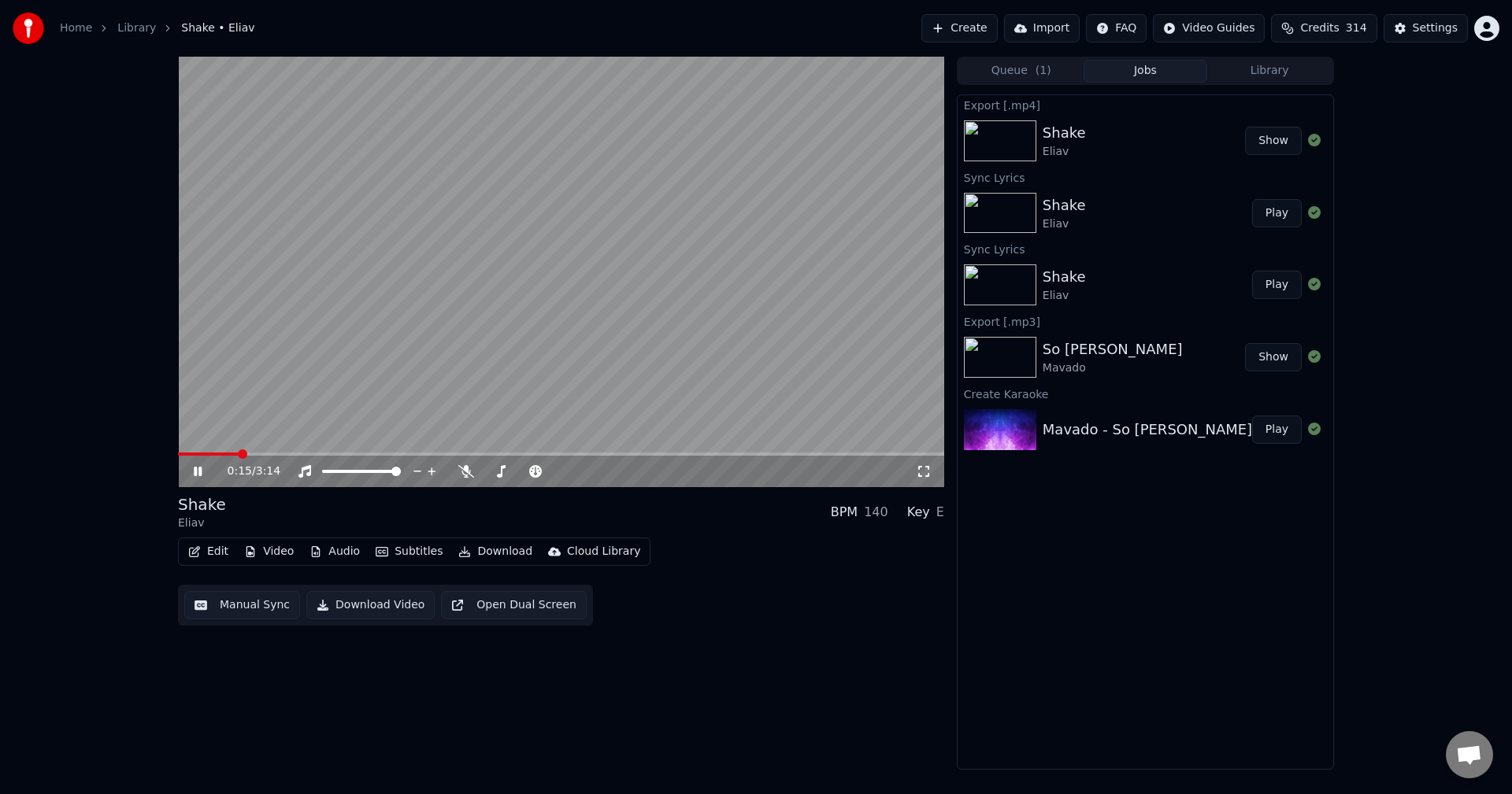
click at [199, 469] on icon at bounding box center [209, 471] width 37 height 13
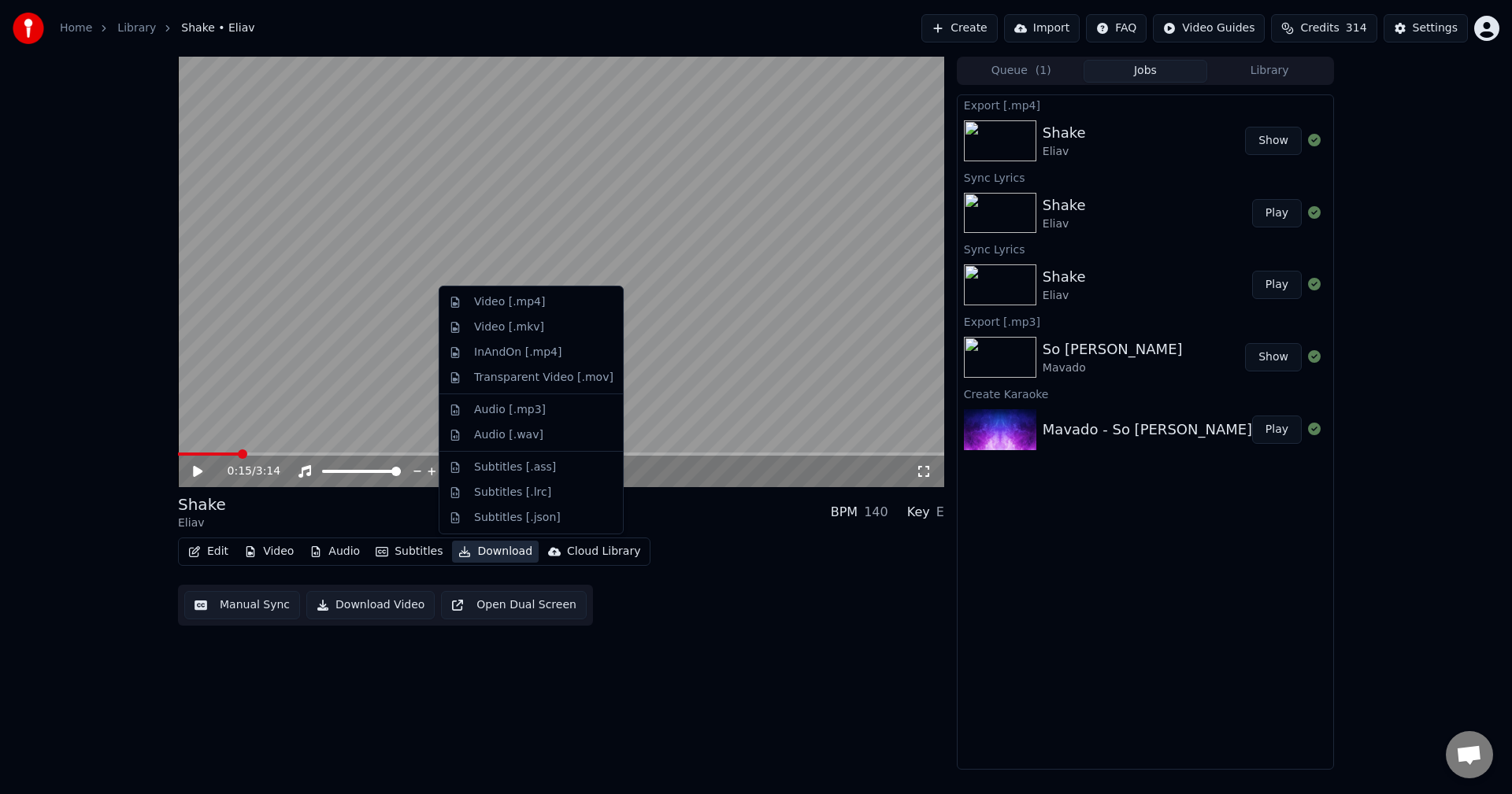
click at [489, 548] on button "Download" at bounding box center [495, 551] width 87 height 22
click at [501, 307] on div "Video [.mp4]" at bounding box center [509, 303] width 71 height 16
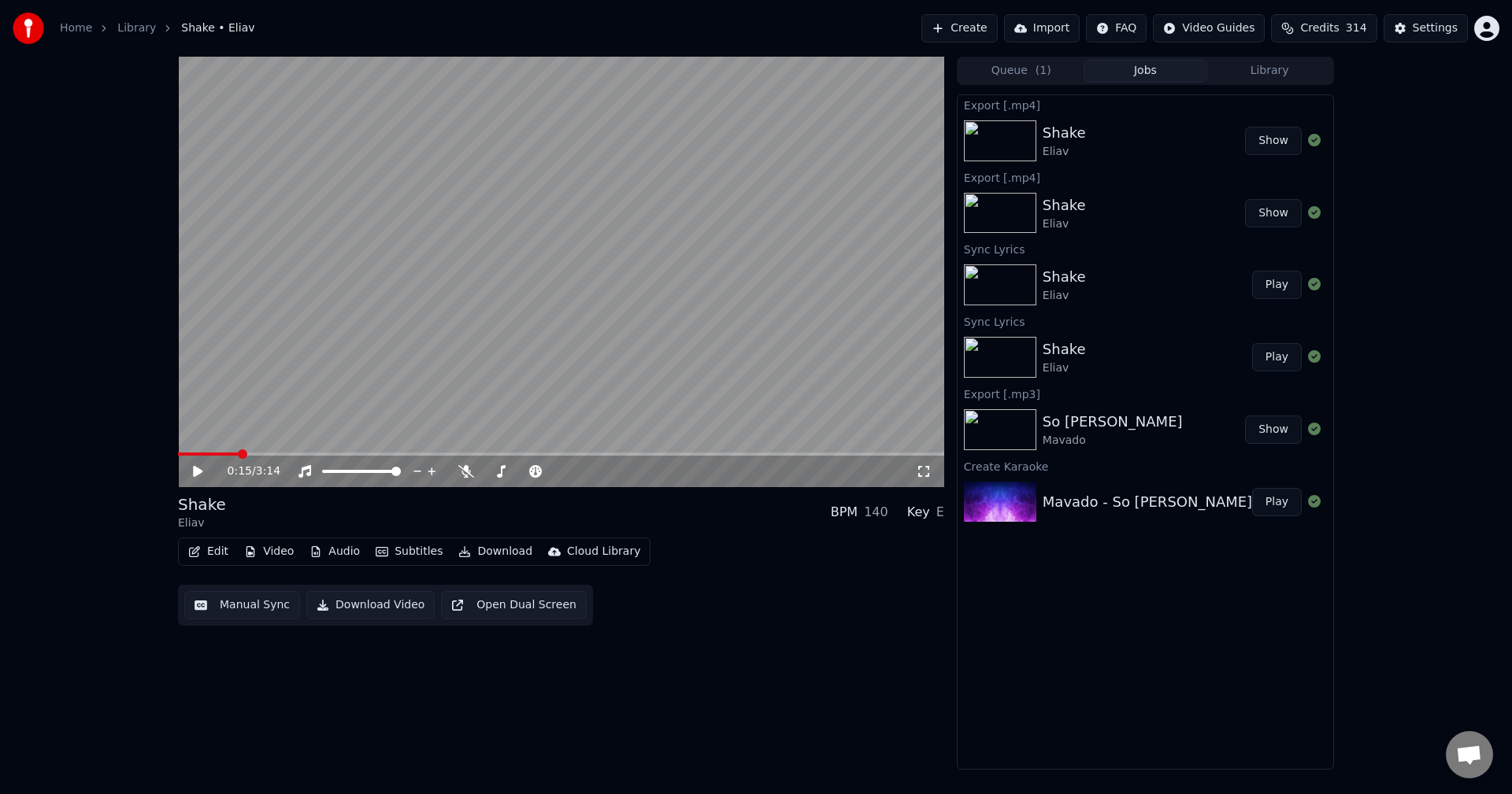
click at [1281, 143] on button "Show" at bounding box center [1274, 141] width 57 height 28
click at [796, 105] on video at bounding box center [560, 272] width 766 height 430
click at [188, 470] on div "0:17 / 3:14" at bounding box center [560, 472] width 754 height 16
click at [195, 471] on icon at bounding box center [198, 472] width 8 height 10
